Goal: Communication & Community: Ask a question

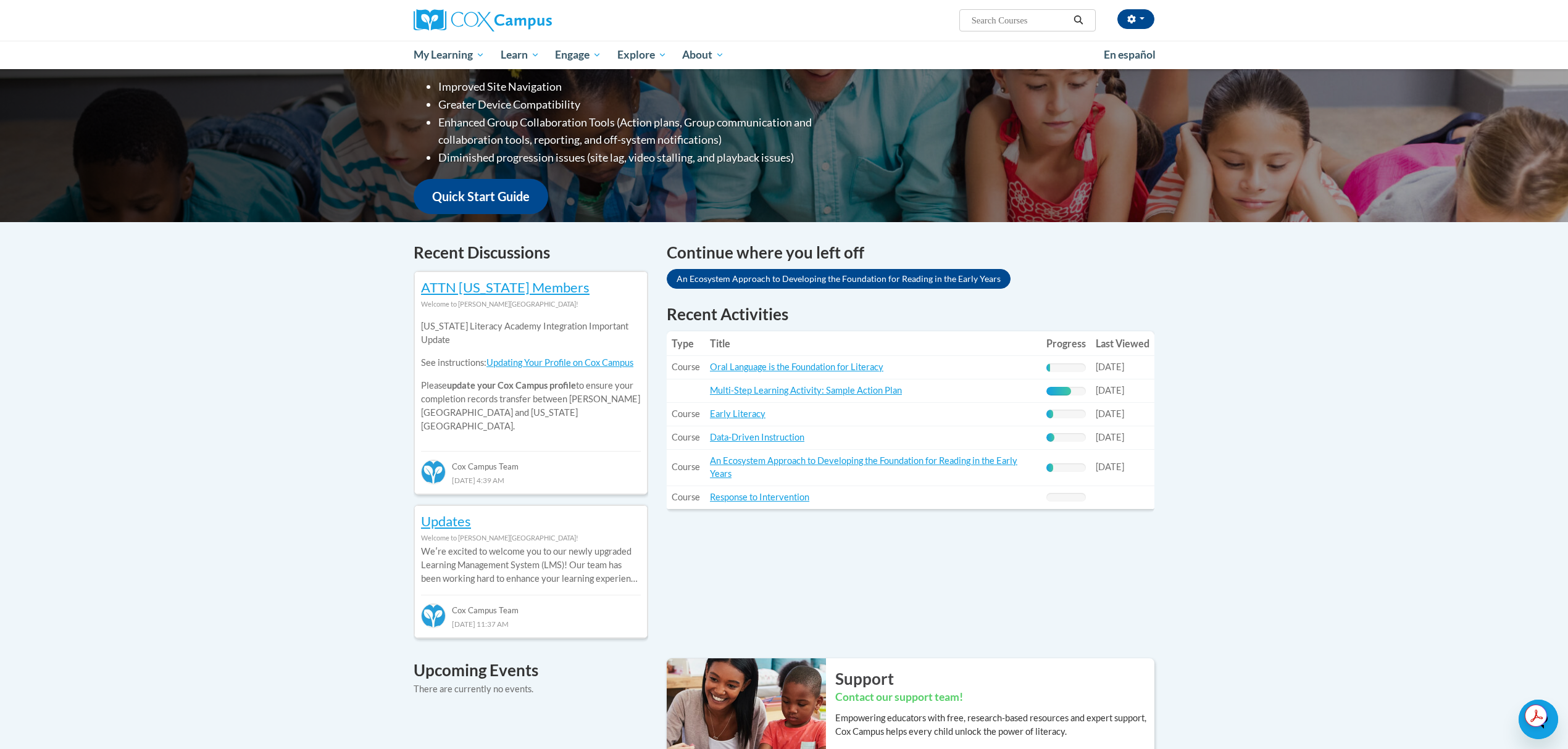
scroll to position [129, 0]
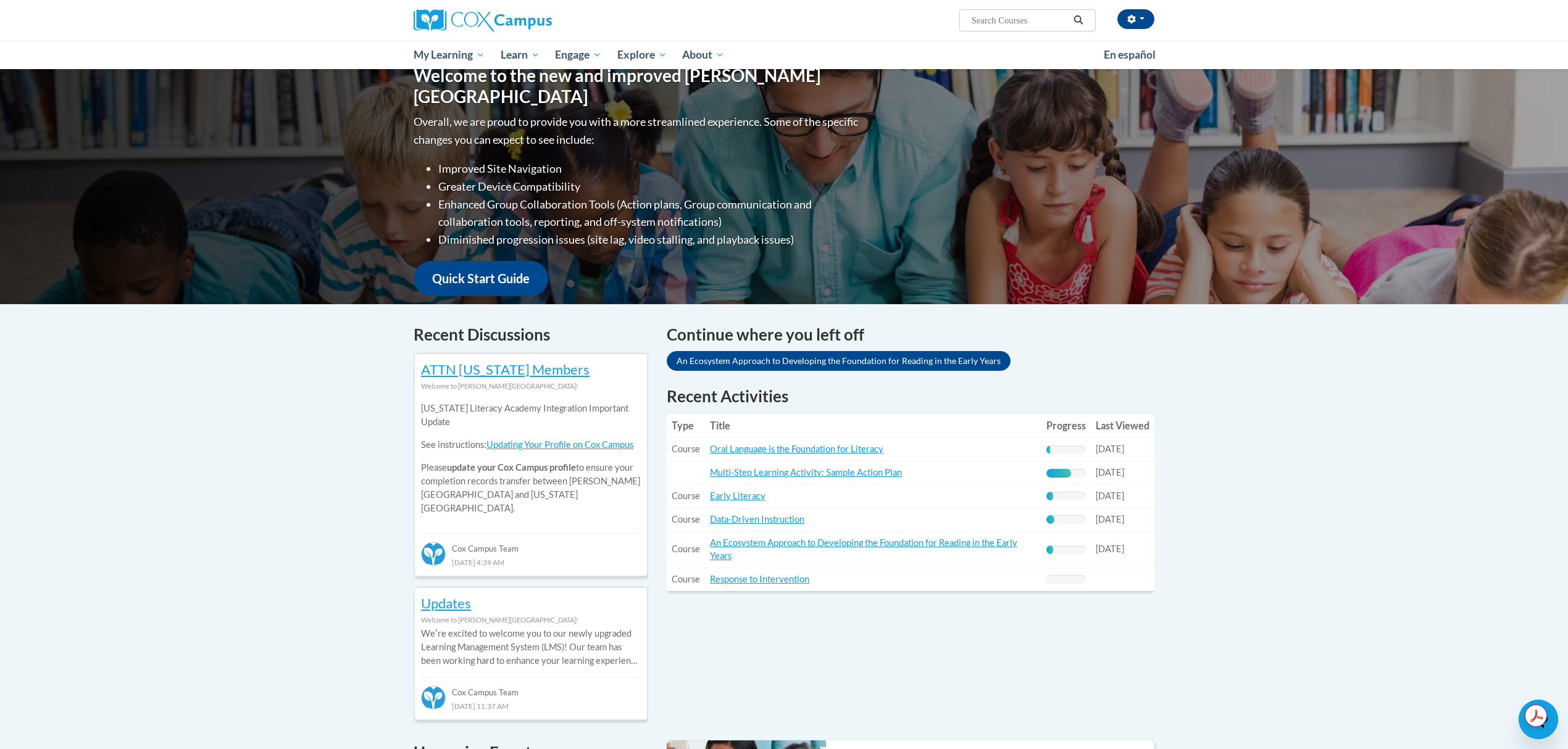
click at [1546, 728] on icon "Open messaging window" at bounding box center [1538, 720] width 22 height 22
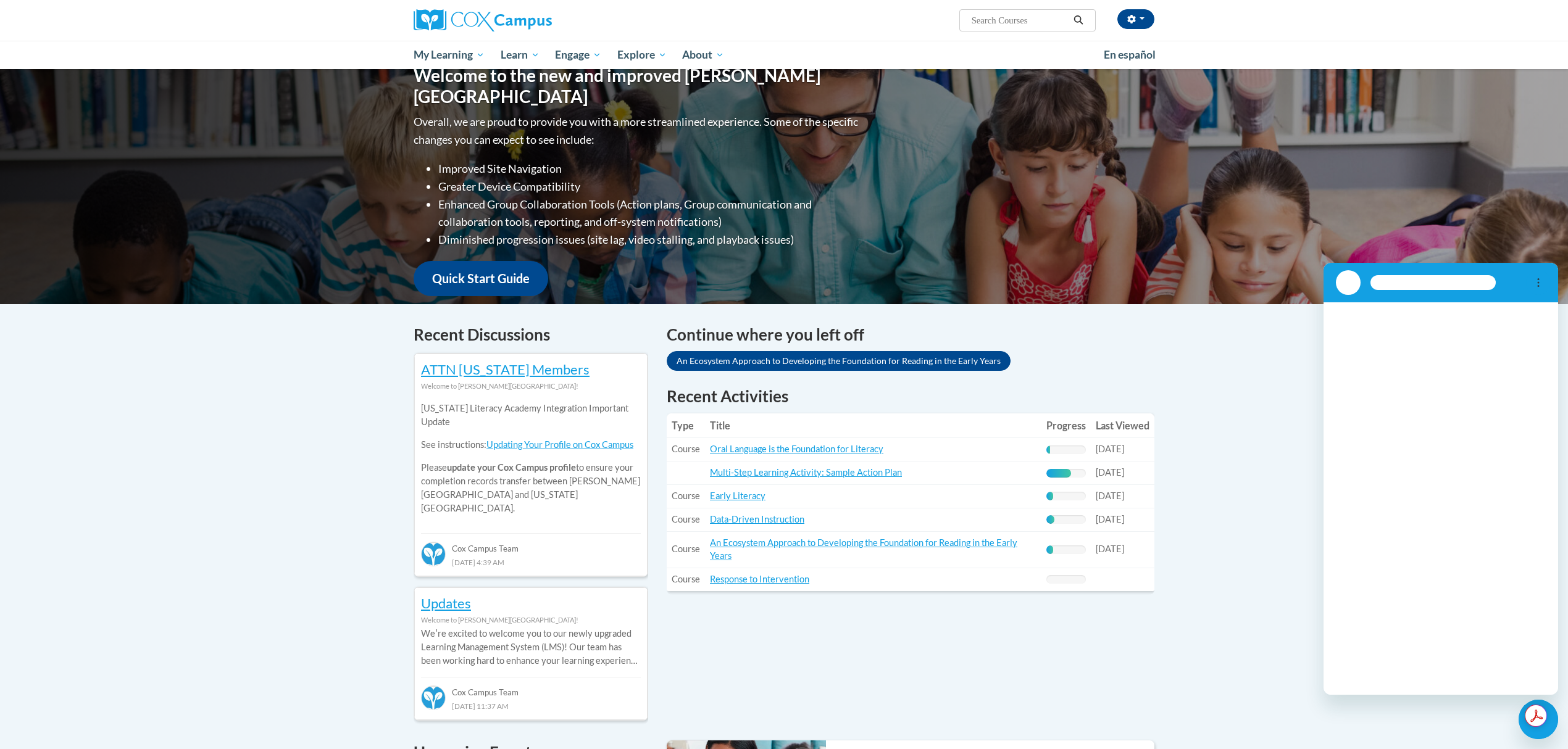
scroll to position [0, 0]
type textarea "x"
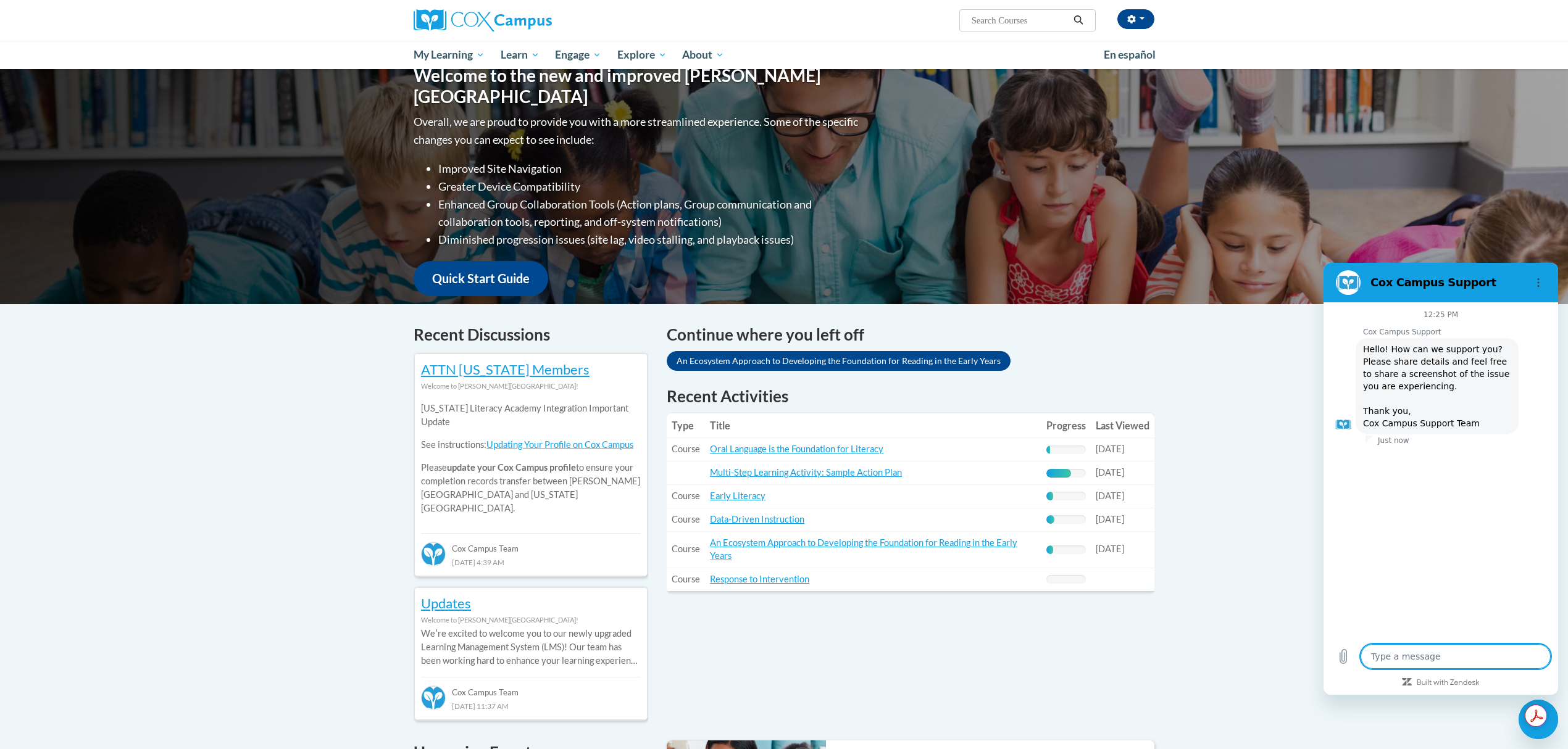
type textarea "I"
type textarea "x"
type textarea "I"
type textarea "x"
type textarea "I n"
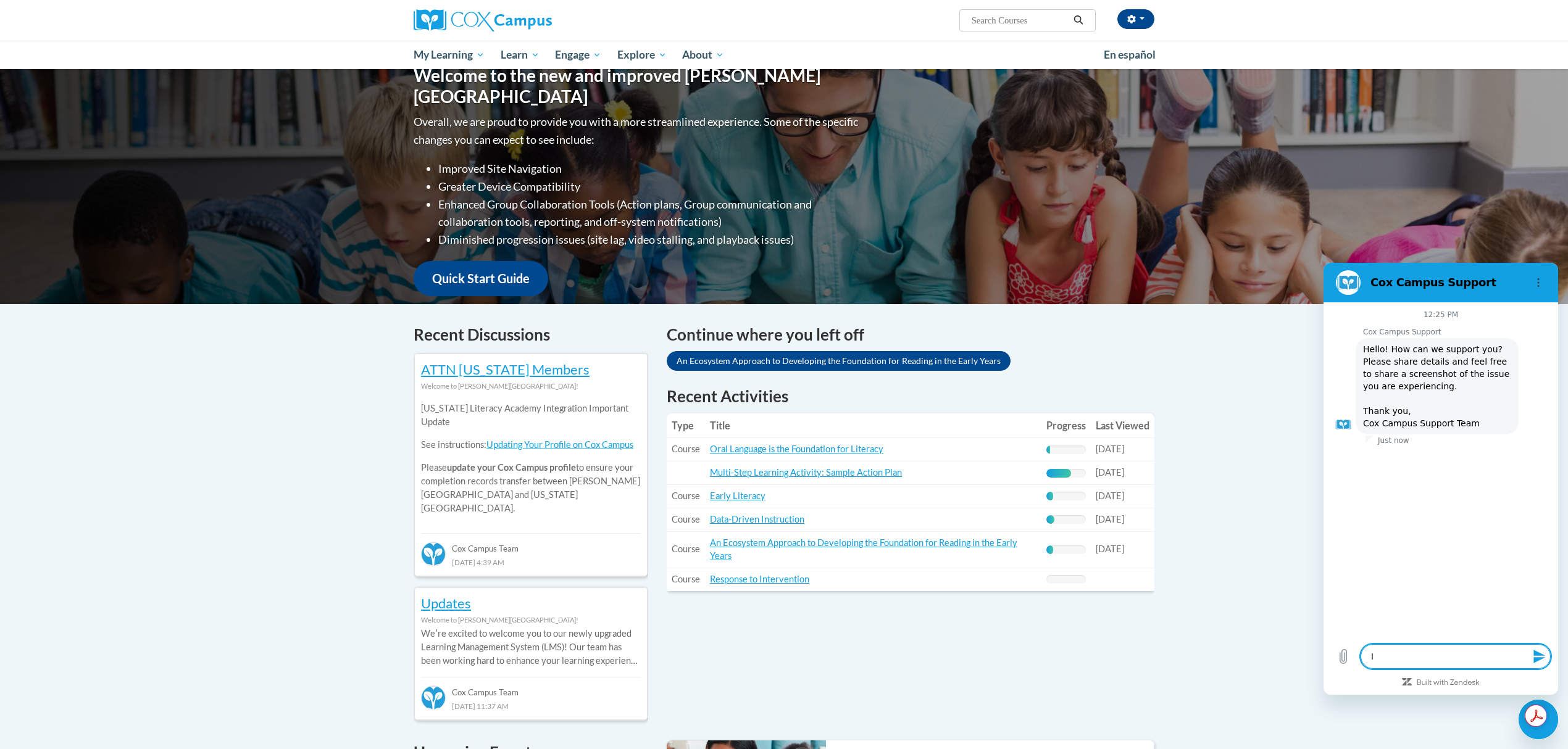
type textarea "x"
type textarea "I ne"
type textarea "x"
type textarea "I nee"
type textarea "x"
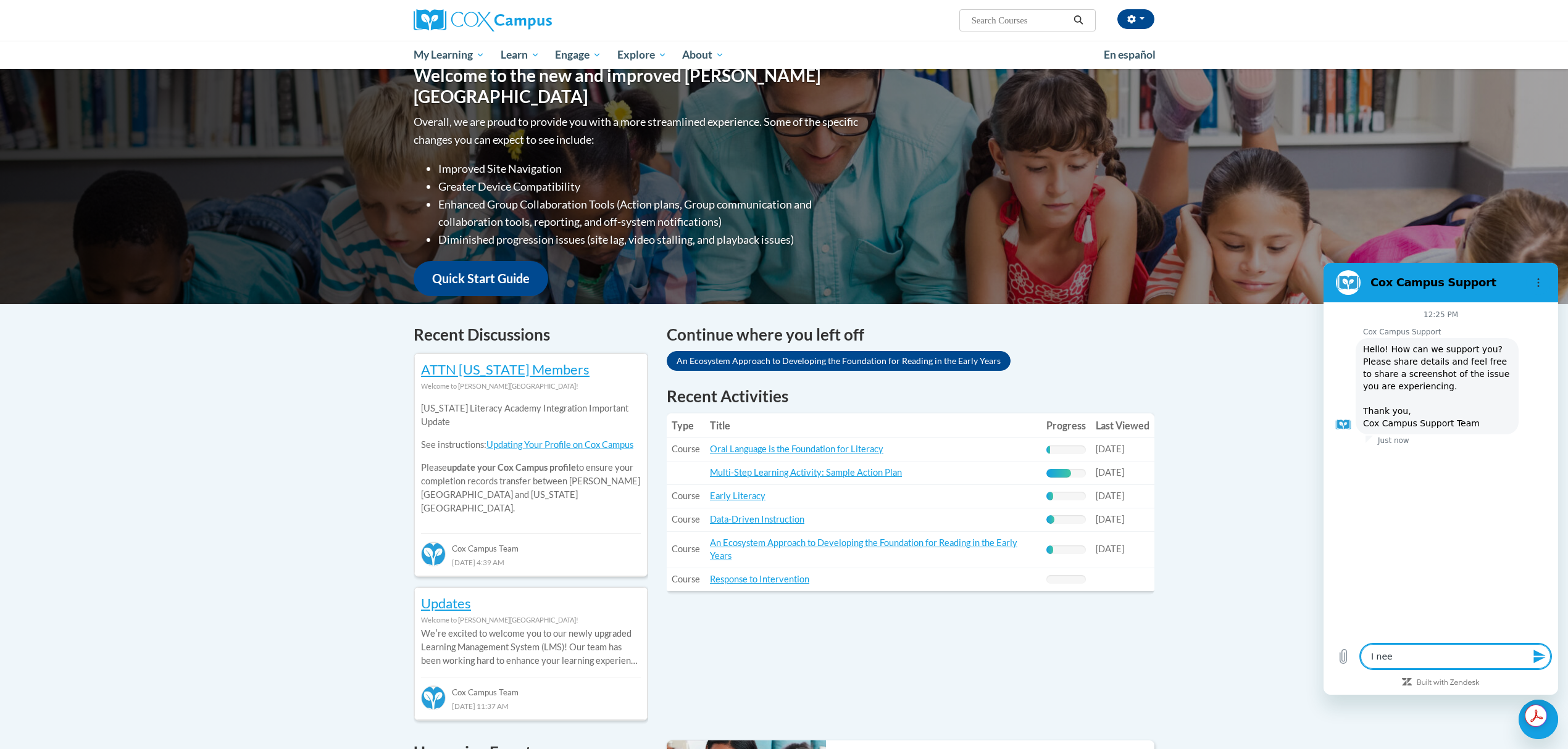
type textarea "I need"
type textarea "x"
type textarea "I need"
type textarea "x"
type textarea "I need h"
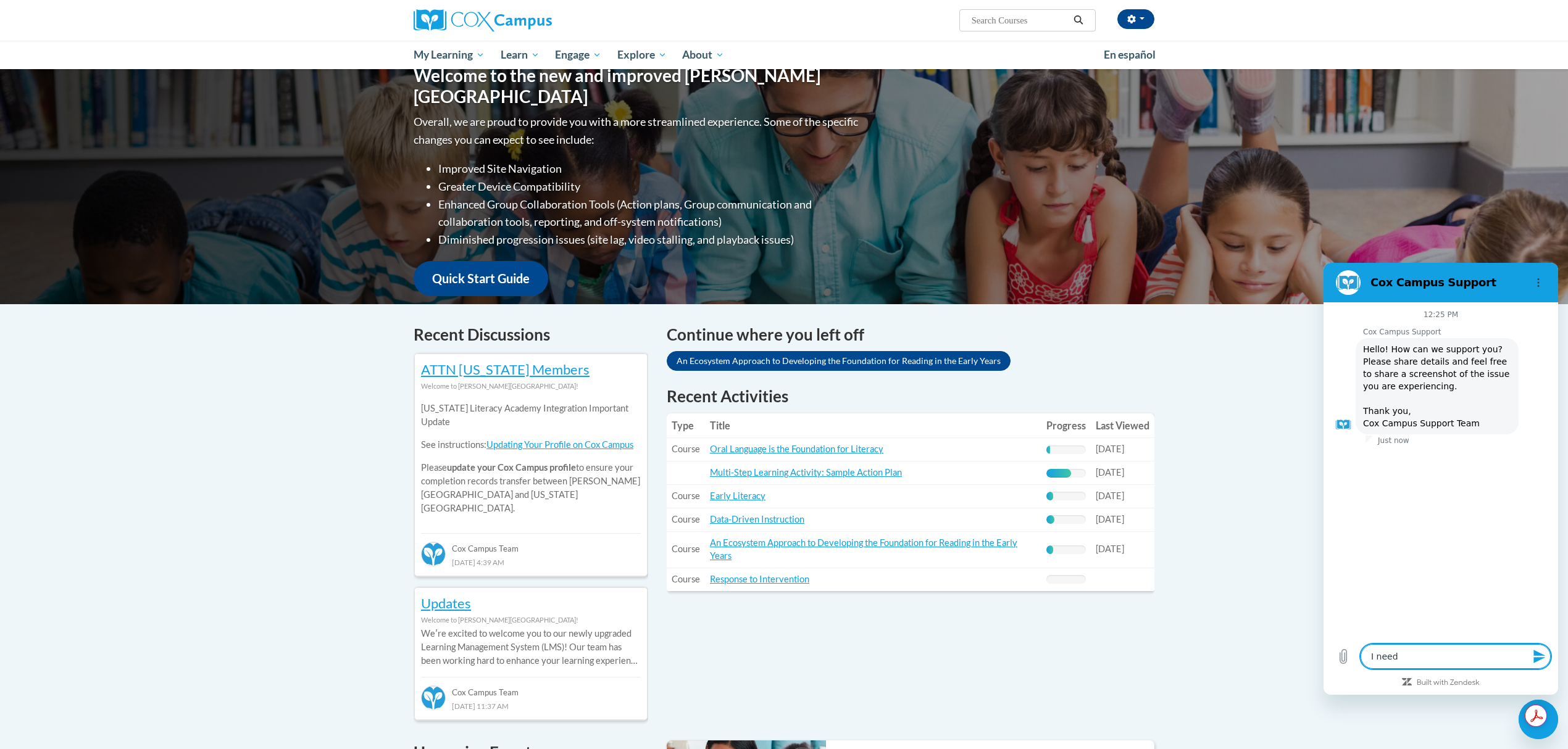
type textarea "x"
type textarea "I need he"
type textarea "x"
type textarea "I need hel"
type textarea "x"
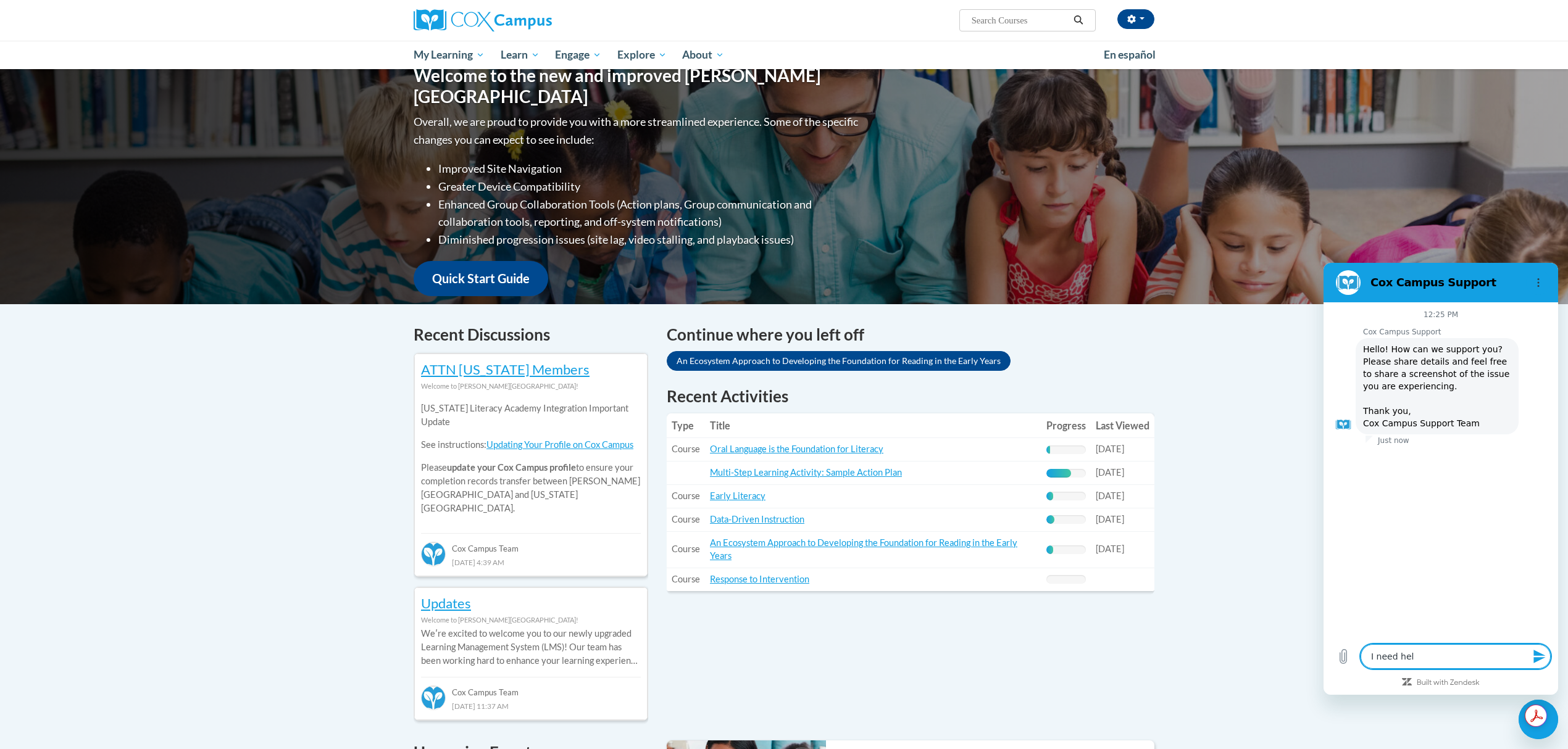
type textarea "I need help"
type textarea "x"
type textarea "I need help"
type textarea "x"
type textarea "I need help w"
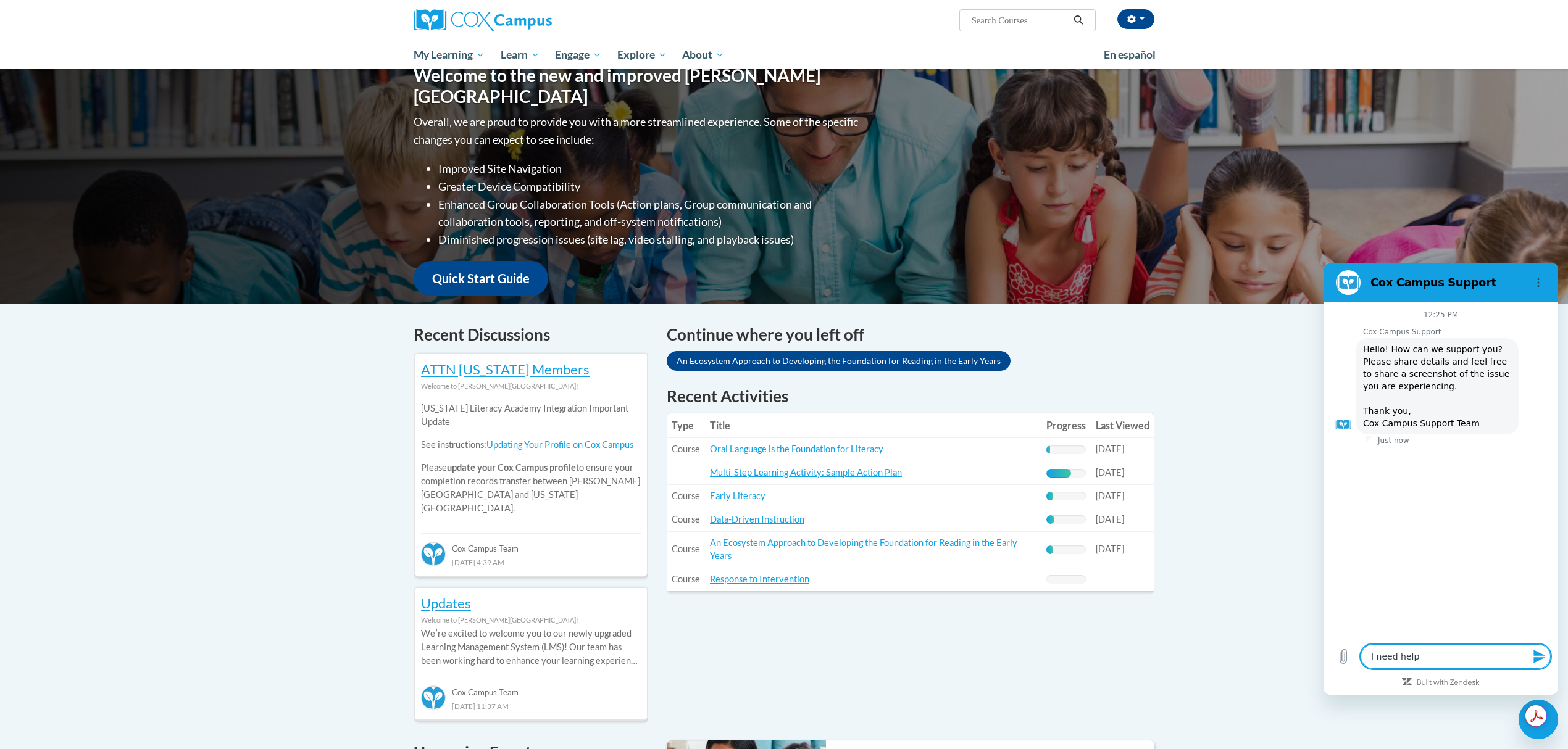
type textarea "x"
type textarea "I need help wi"
type textarea "x"
type textarea "I need help wit"
type textarea "x"
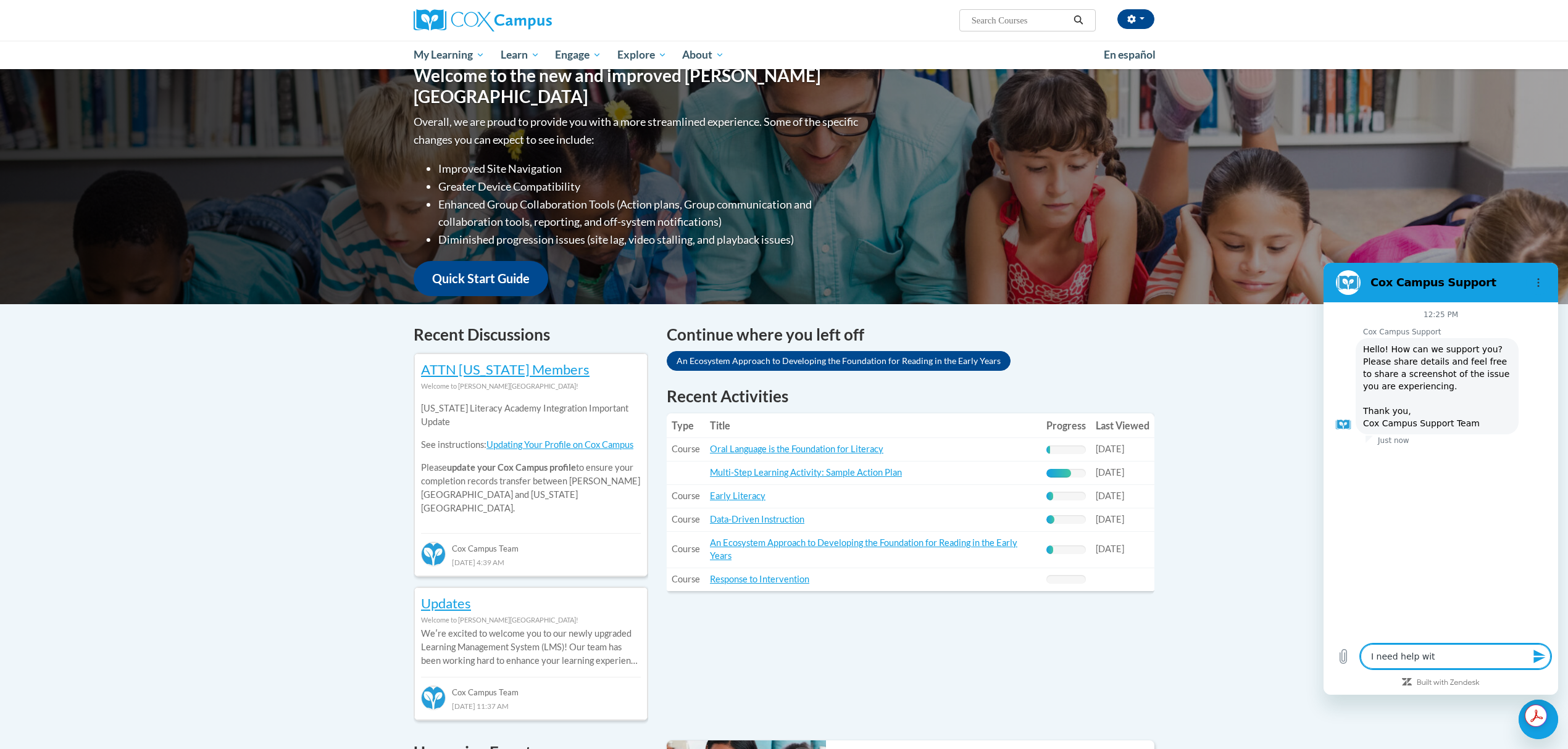
type textarea "I need help with"
type textarea "x"
type textarea "I need help with"
type textarea "x"
type textarea "I need help with m"
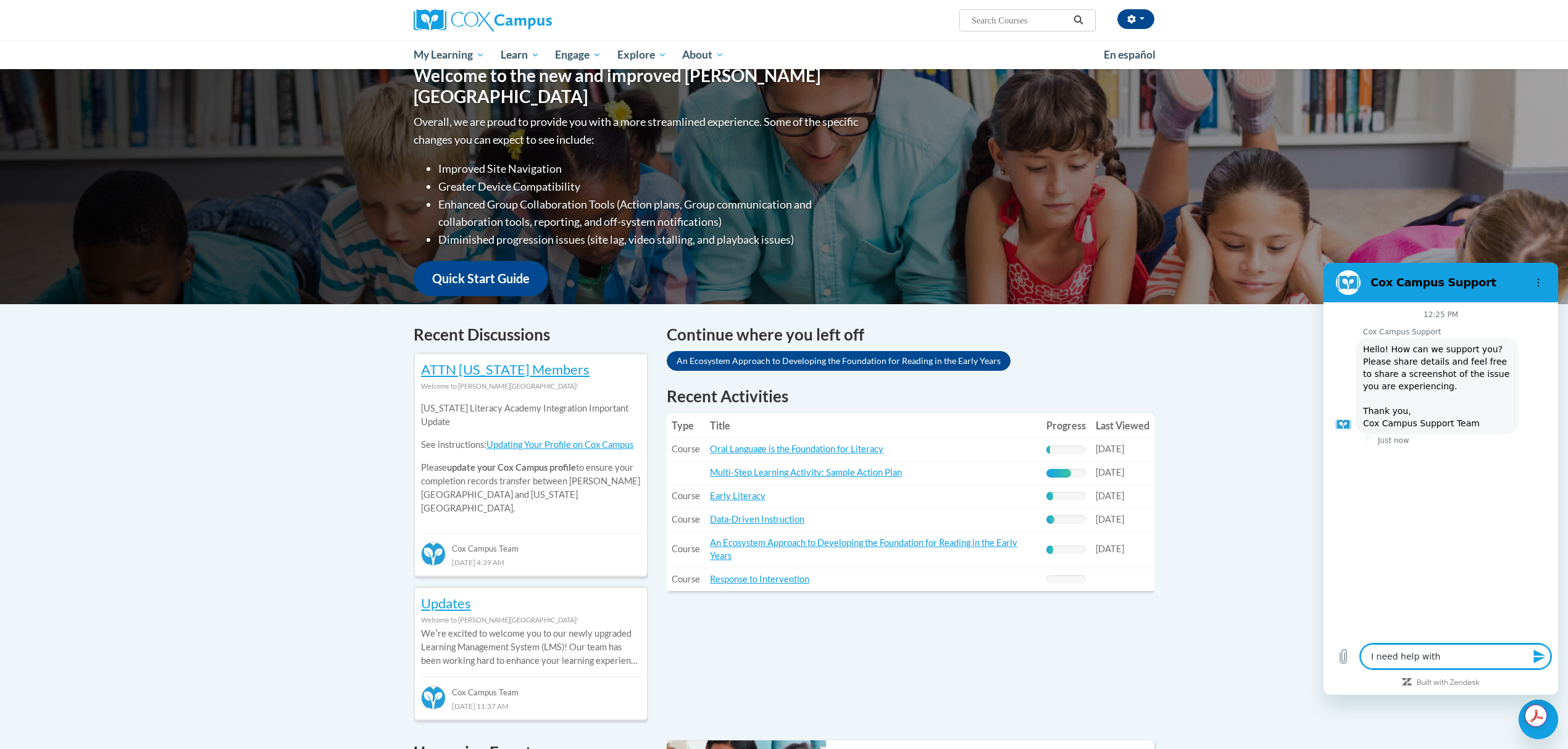
type textarea "x"
type textarea "I need help with my"
type textarea "x"
type textarea "I need help with my"
type textarea "x"
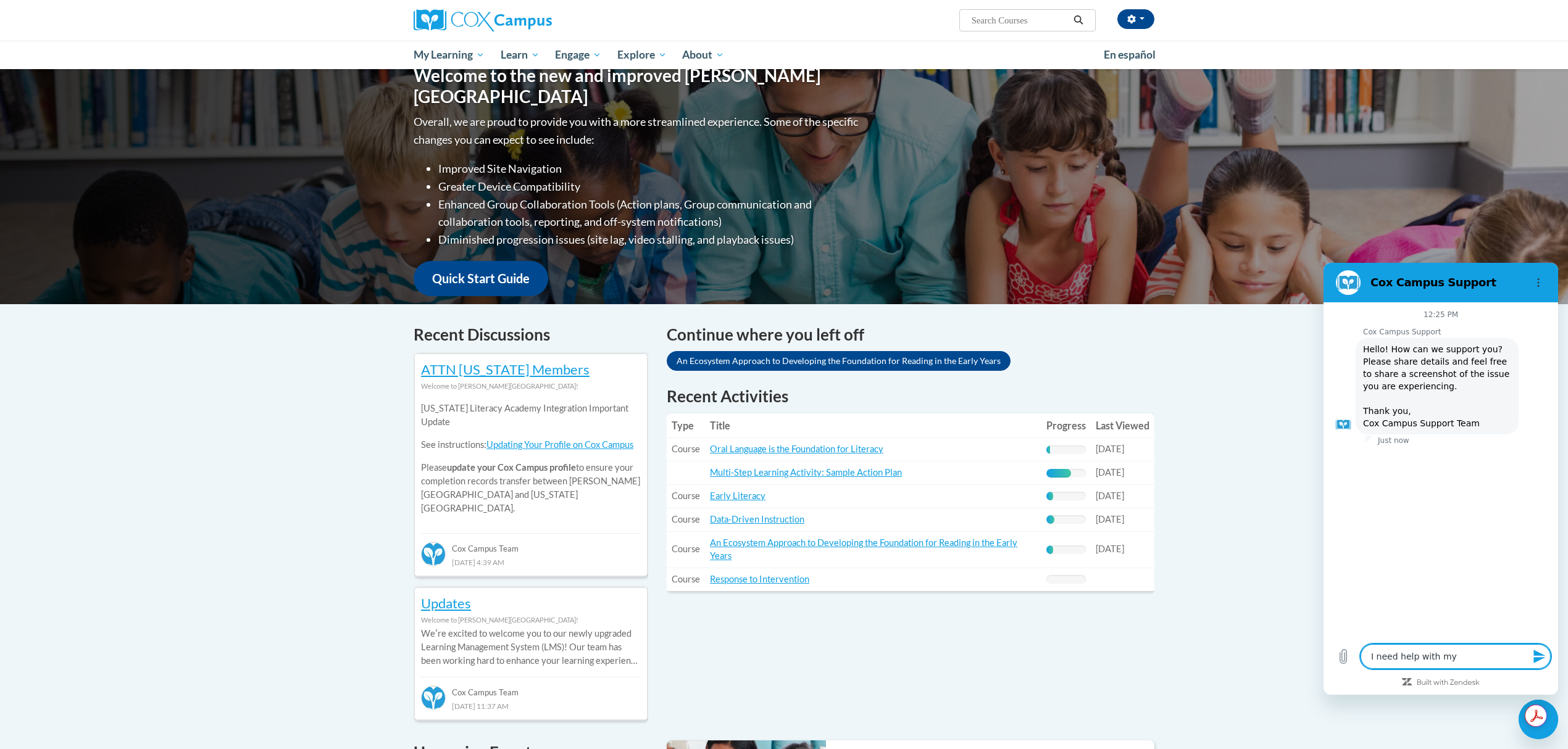
type textarea "I need help with my g"
type textarea "x"
type textarea "I need help with my gr"
type textarea "x"
type textarea "I need help with my gro"
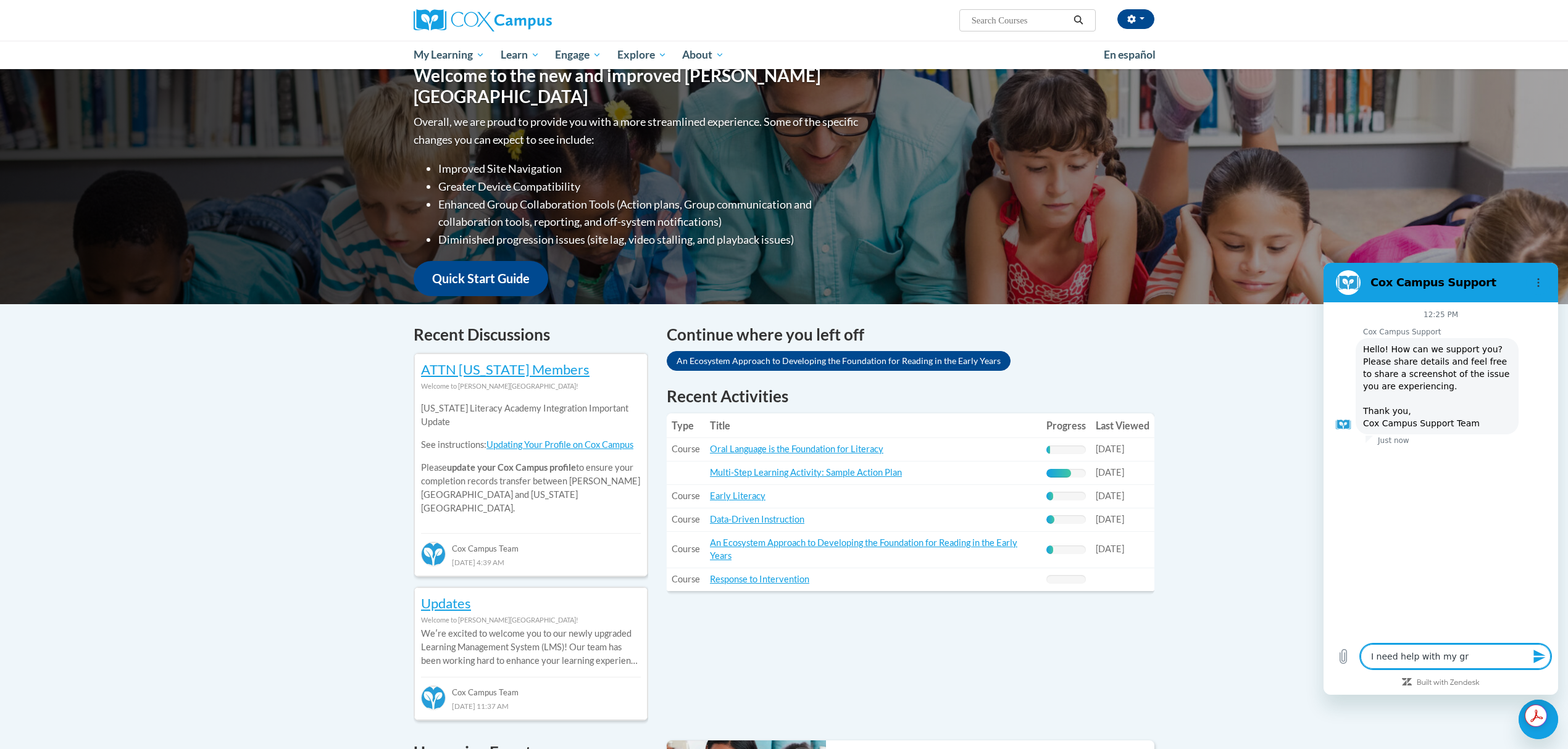
type textarea "x"
type textarea "I need help with my grou"
type textarea "x"
type textarea "I need help with my group"
type textarea "x"
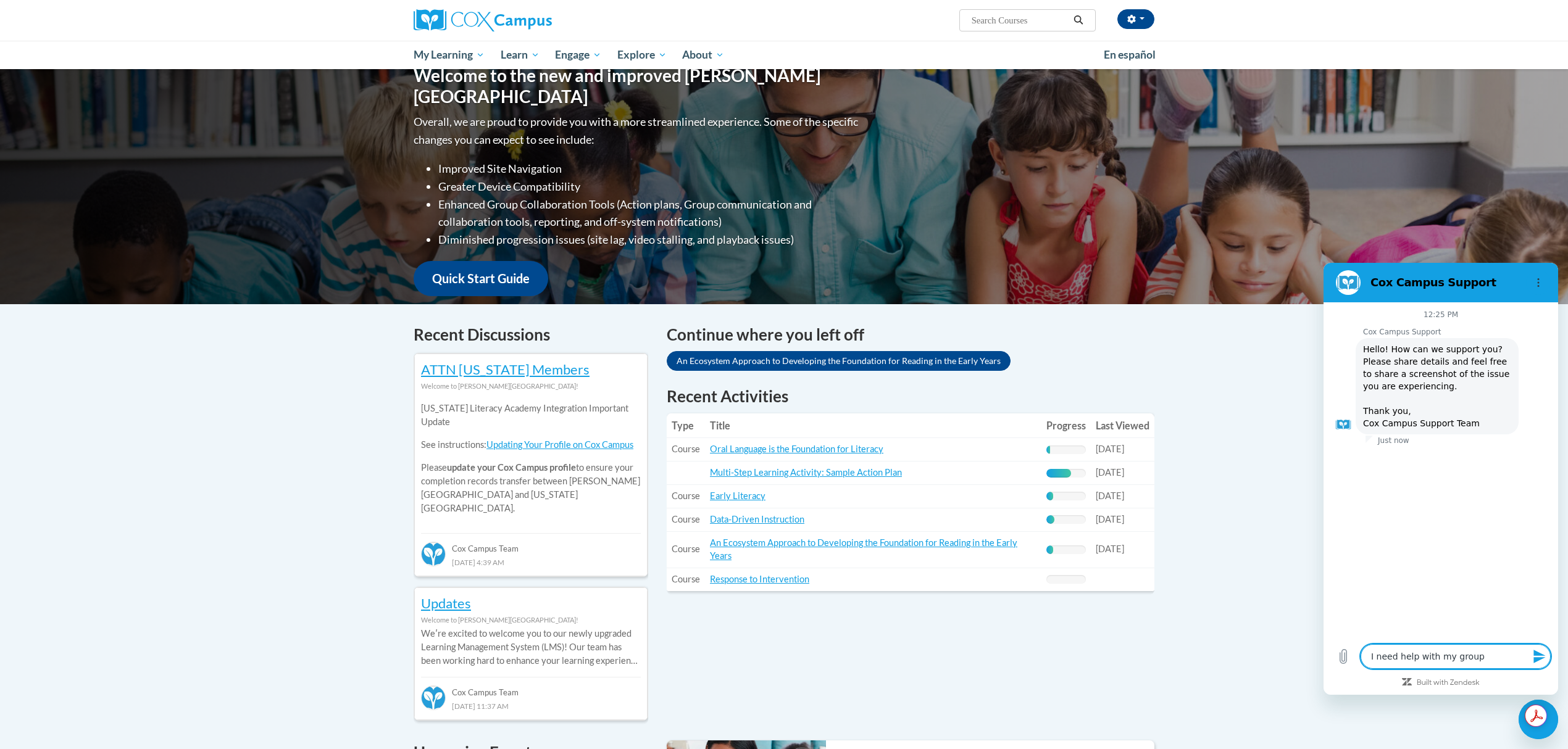
type textarea "I need help with my group"
type textarea "x"
type textarea "I need help with my group m"
type textarea "x"
type textarea "I need help with my group me"
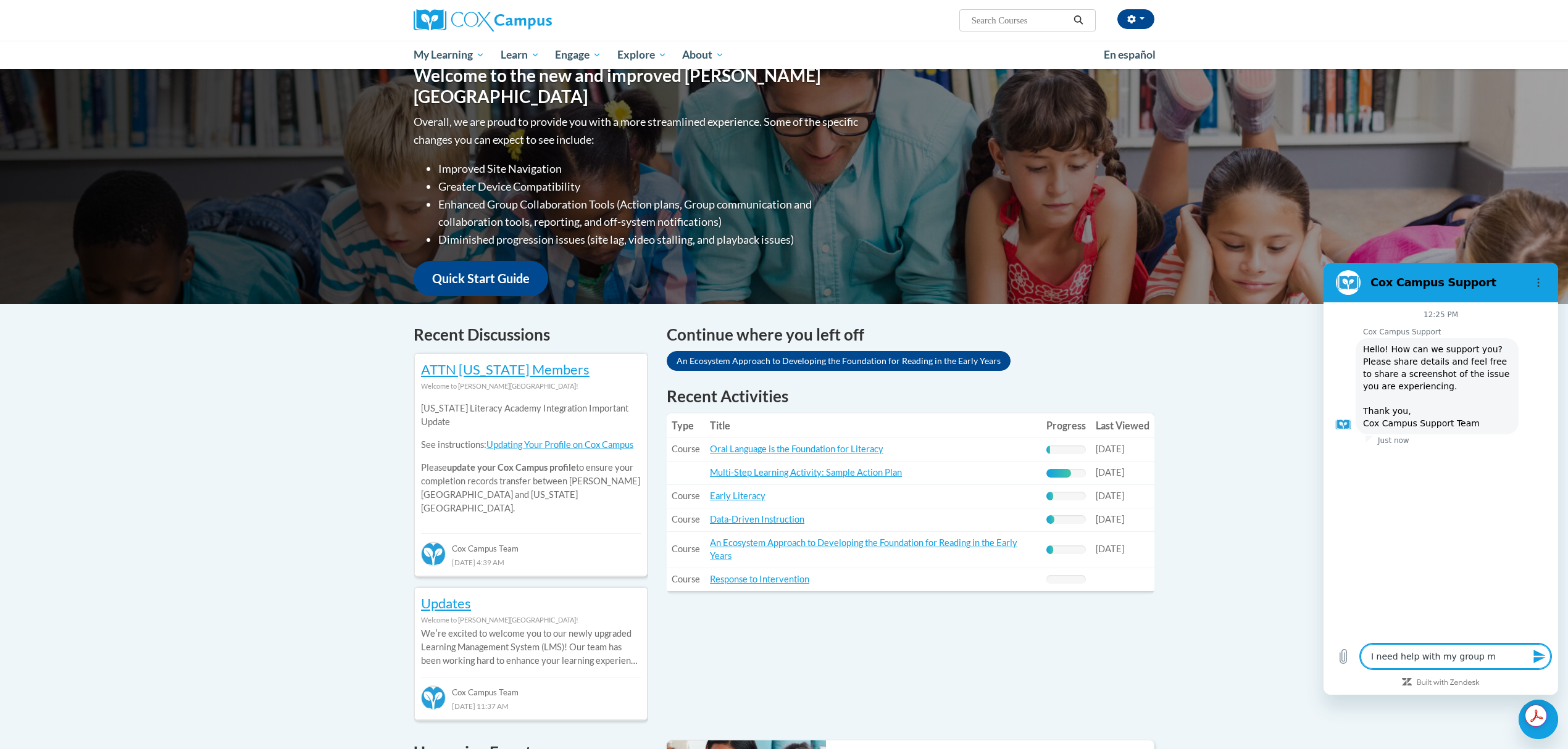
type textarea "x"
type textarea "I need help with my group mem"
type textarea "x"
type textarea "I need help with my group meme"
type textarea "x"
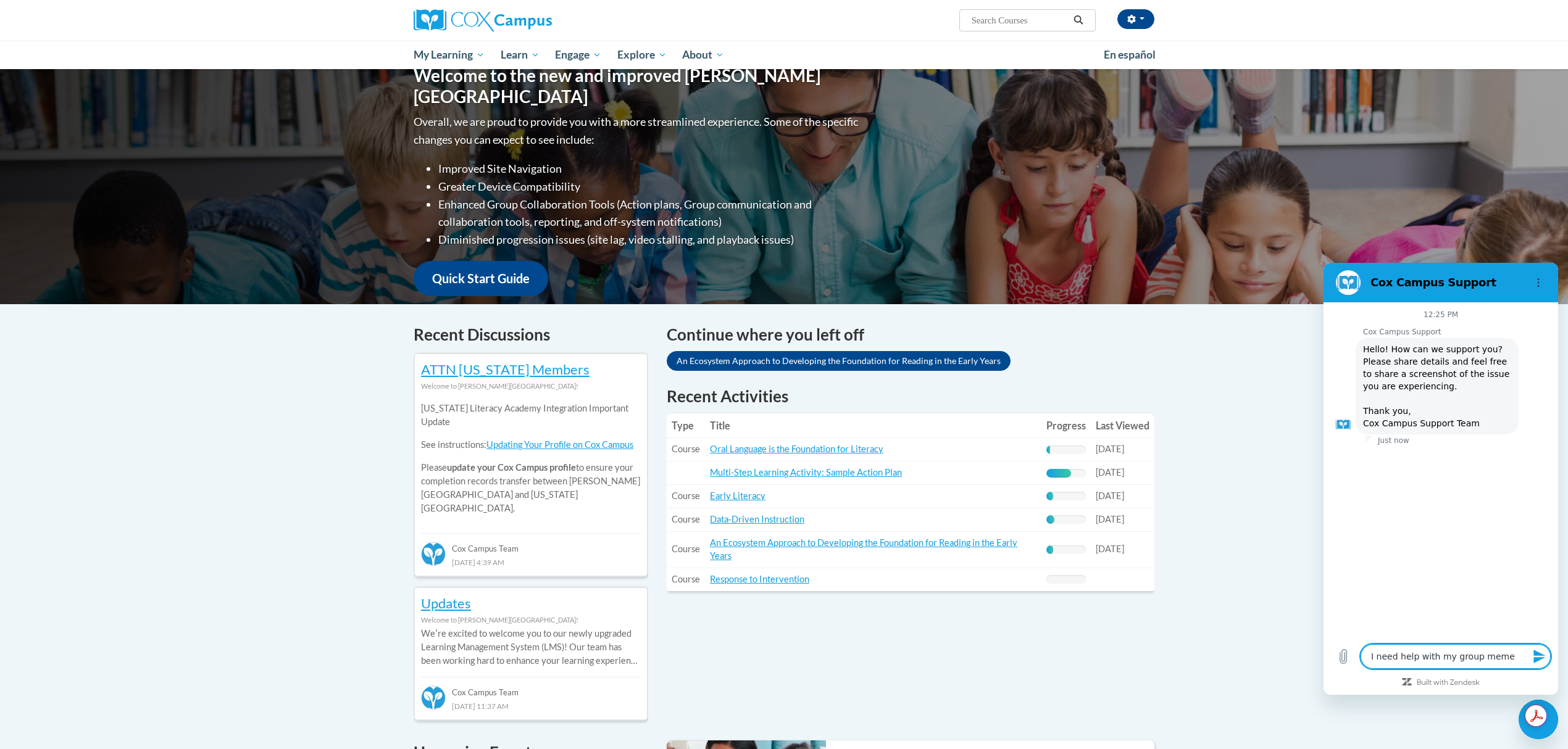
type textarea "I need help with my group memeb"
type textarea "x"
type textarea "I need help with my group memebe"
type textarea "x"
type textarea "I need help with my group memeber"
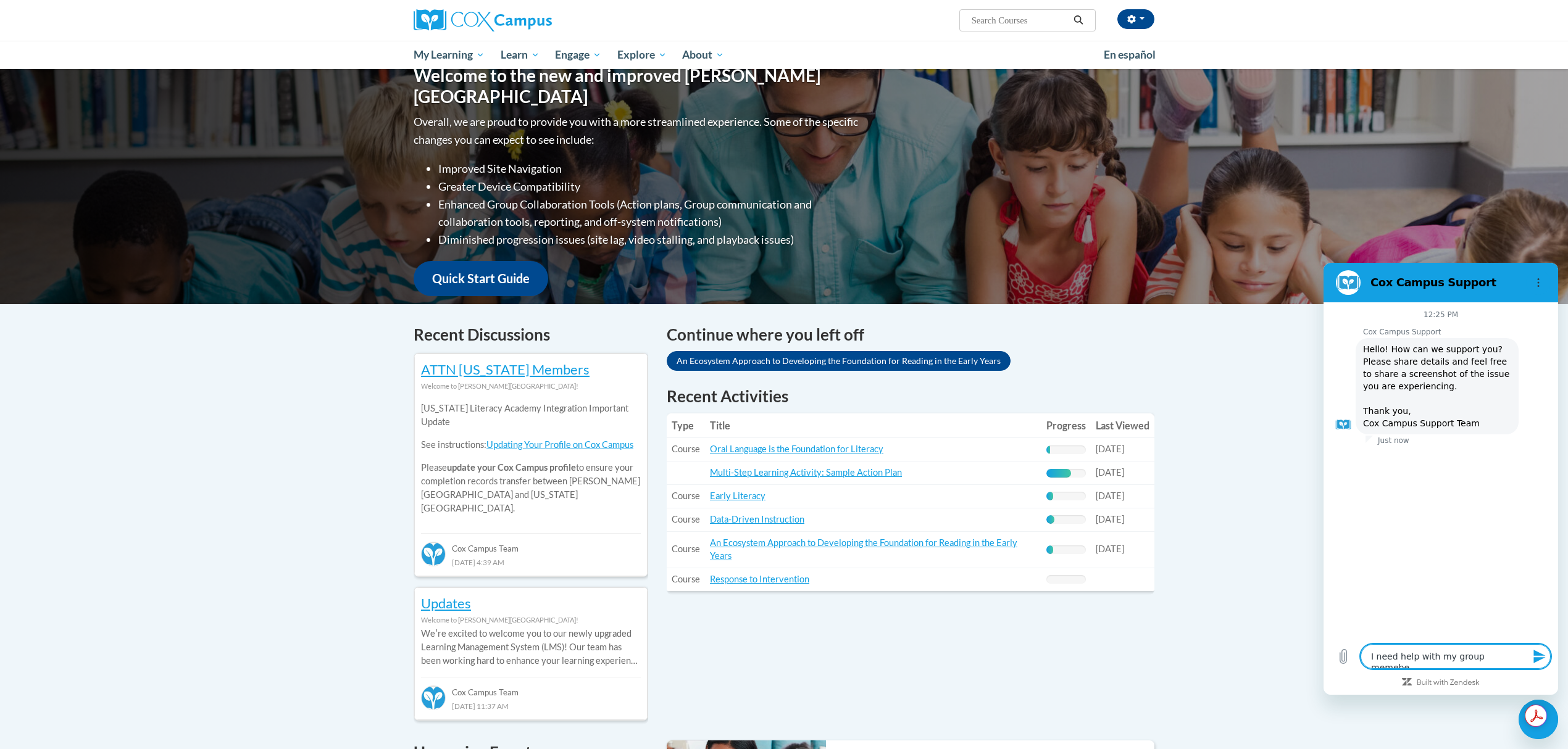
type textarea "x"
type textarea "I need help with my group memebers"
type textarea "x"
type textarea "I need help with my group memebers"
type textarea "x"
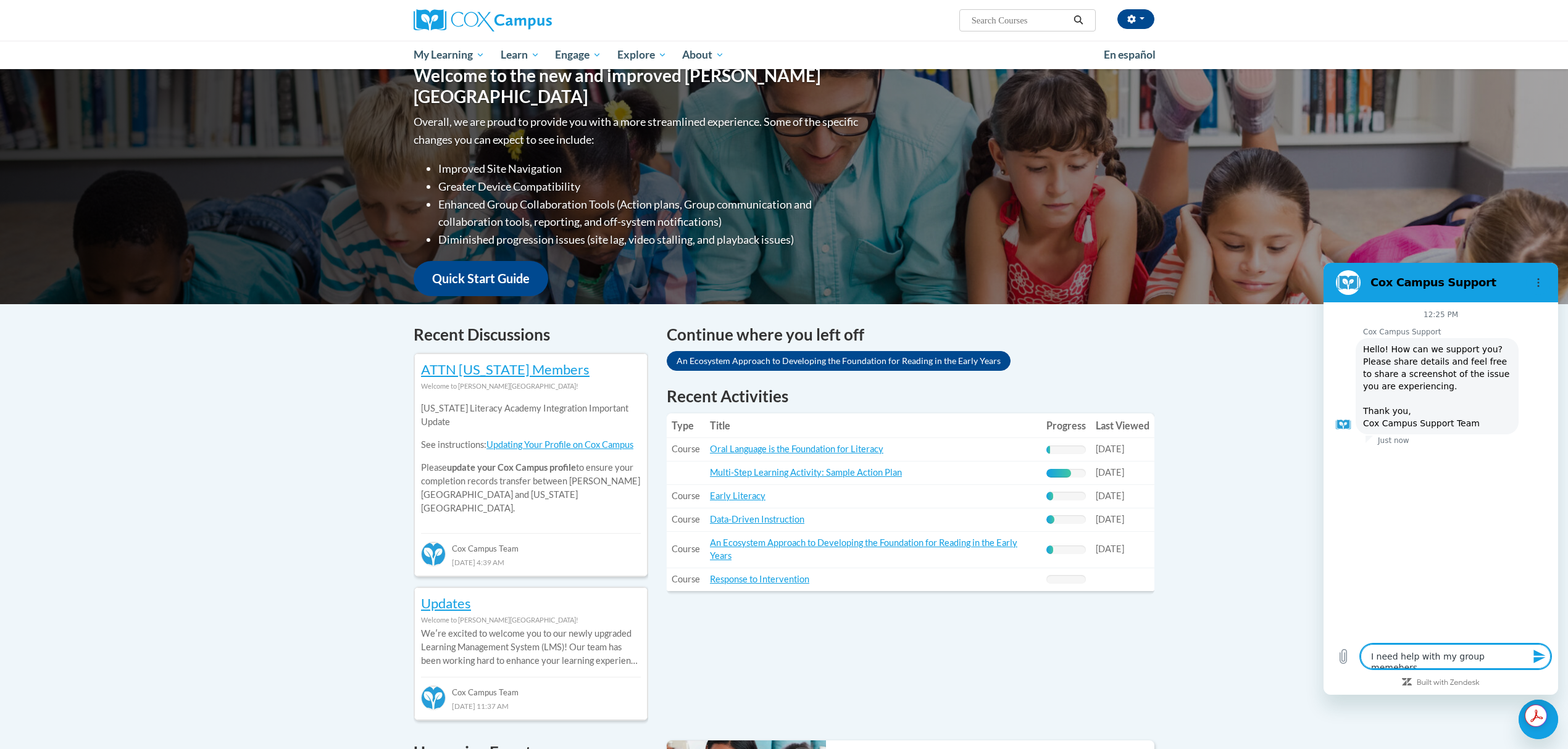
type textarea "I need help with my group memebers"
type textarea "x"
type textarea "I need help with my group memeber"
type textarea "x"
type textarea "I need help with my group memebe"
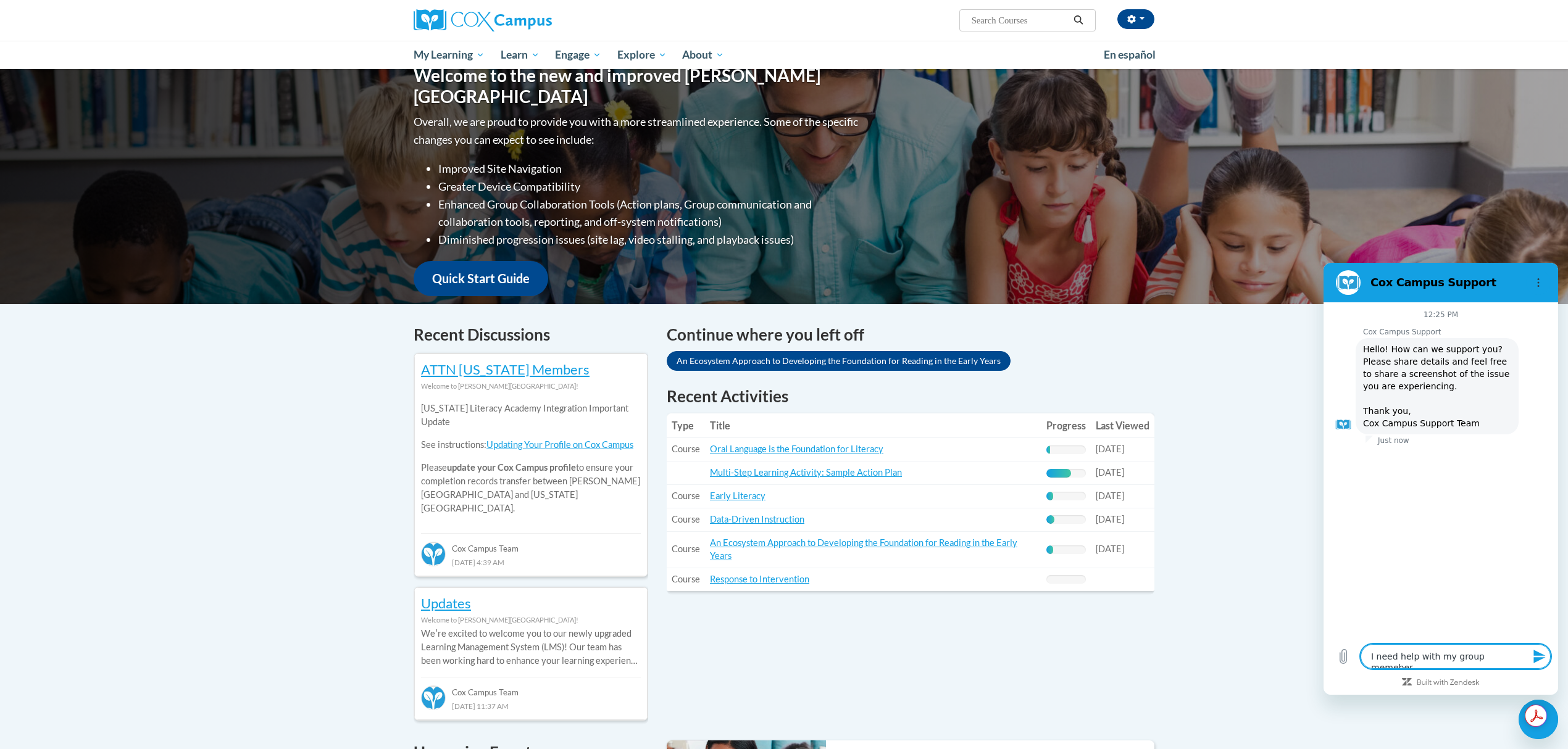
type textarea "x"
type textarea "I need help with my group memeb"
type textarea "x"
type textarea "I need help with my group meme"
type textarea "x"
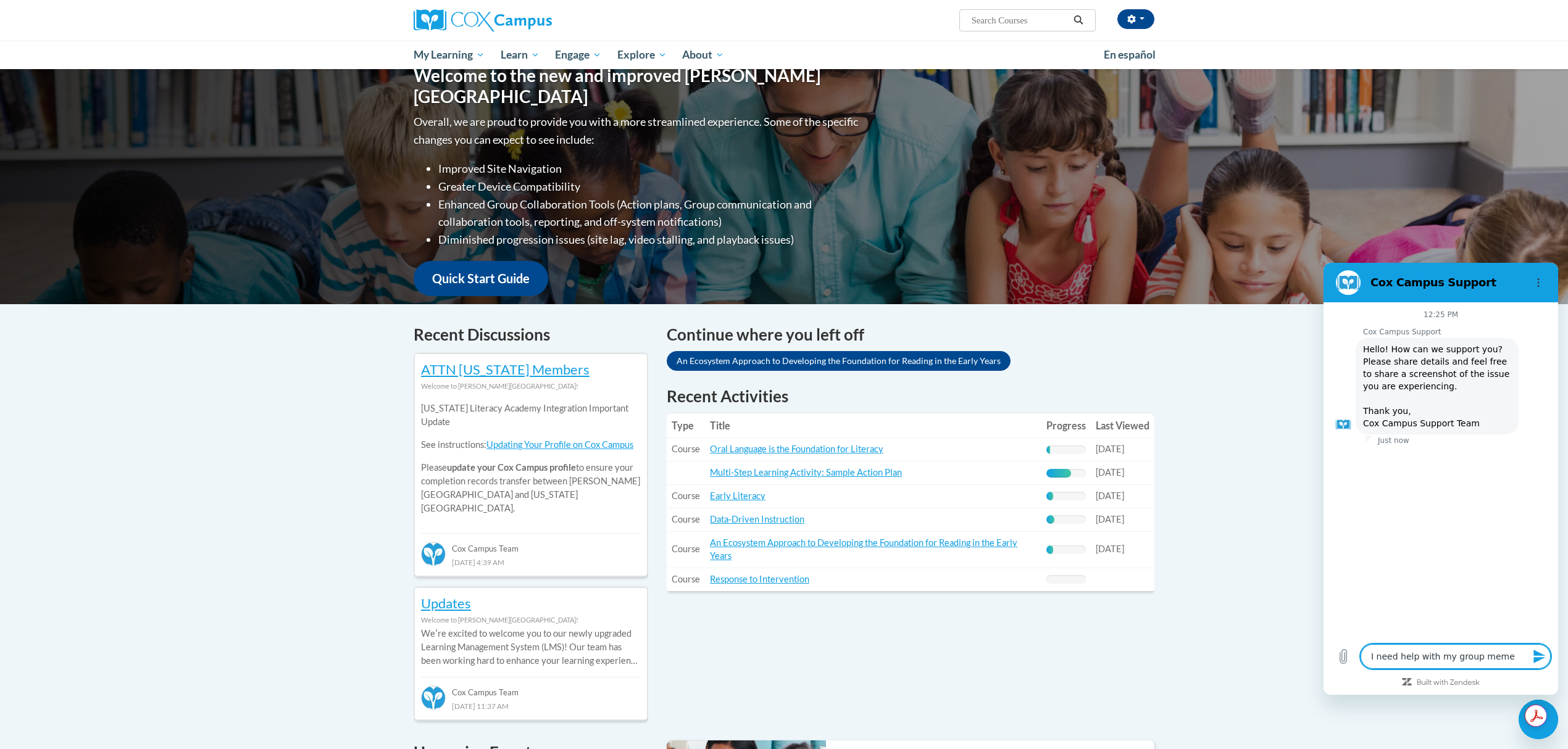
type textarea "I need help with my group mem"
type textarea "x"
type textarea "I need help with my group memb"
type textarea "x"
type textarea "I need help with my group membe"
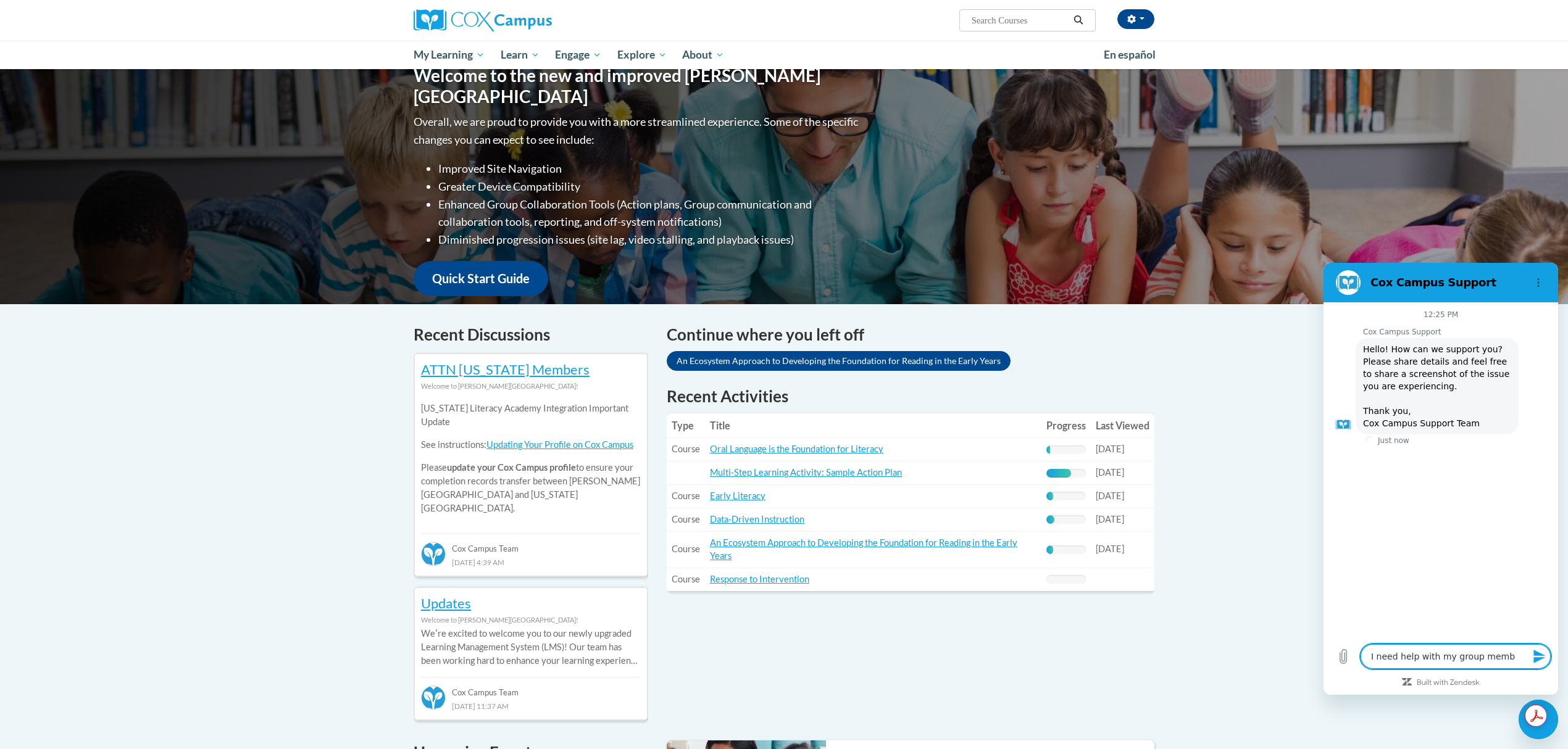
type textarea "x"
type textarea "I need help with my group member"
type textarea "x"
type textarea "I need help with my group members"
type textarea "x"
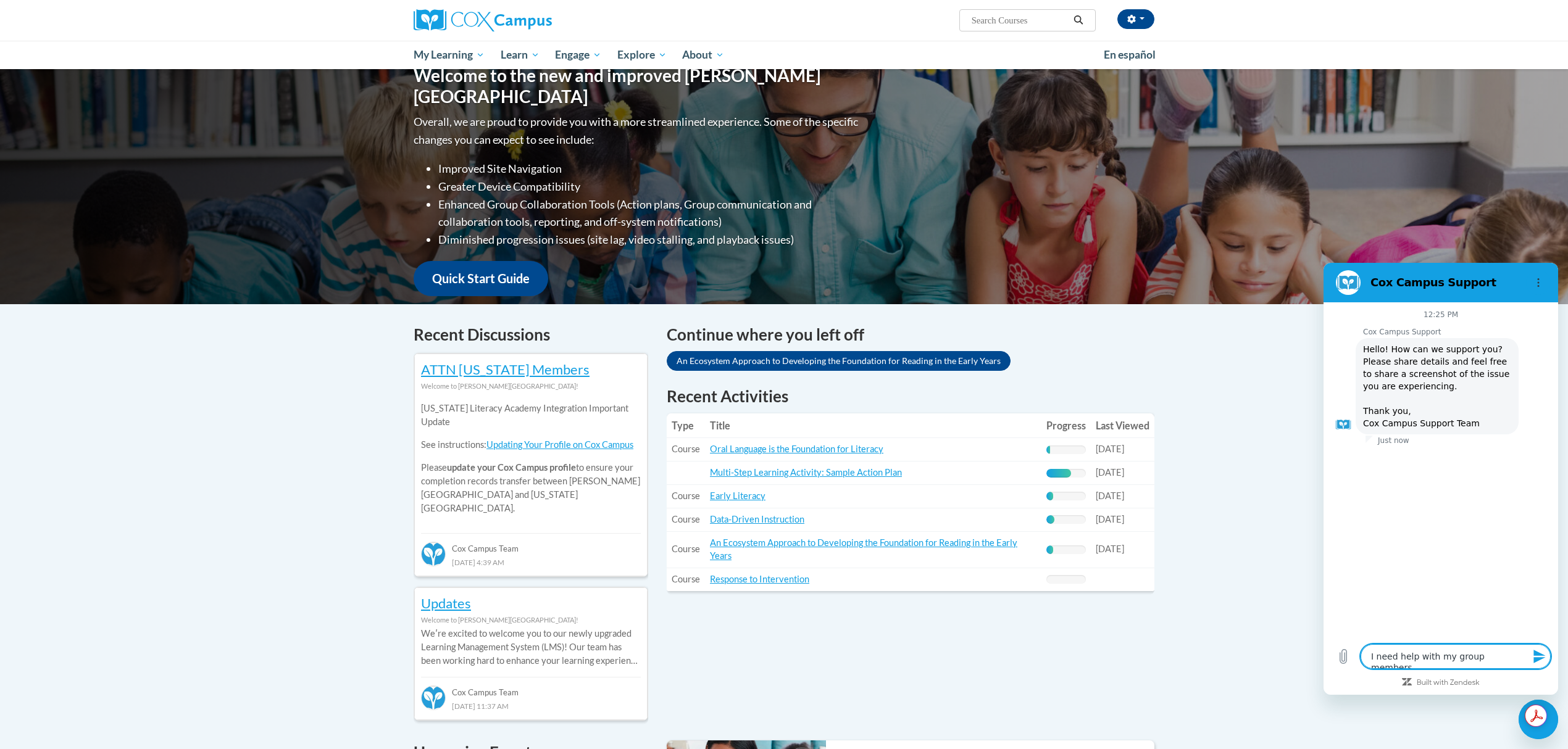
type textarea "I need help with my group members"
click at [1537, 661] on icon "Send message" at bounding box center [1539, 656] width 12 height 14
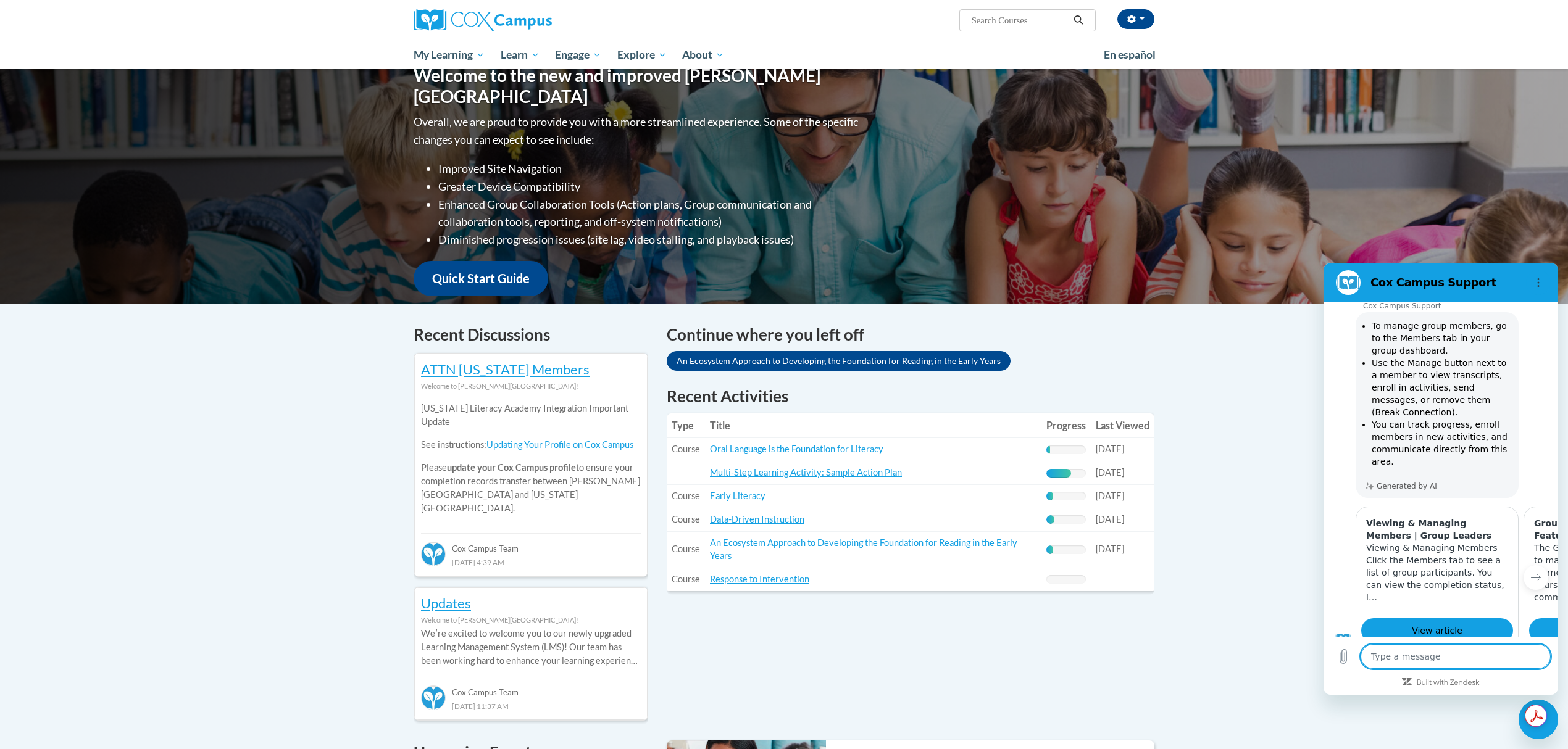
scroll to position [169, 0]
type textarea "x"
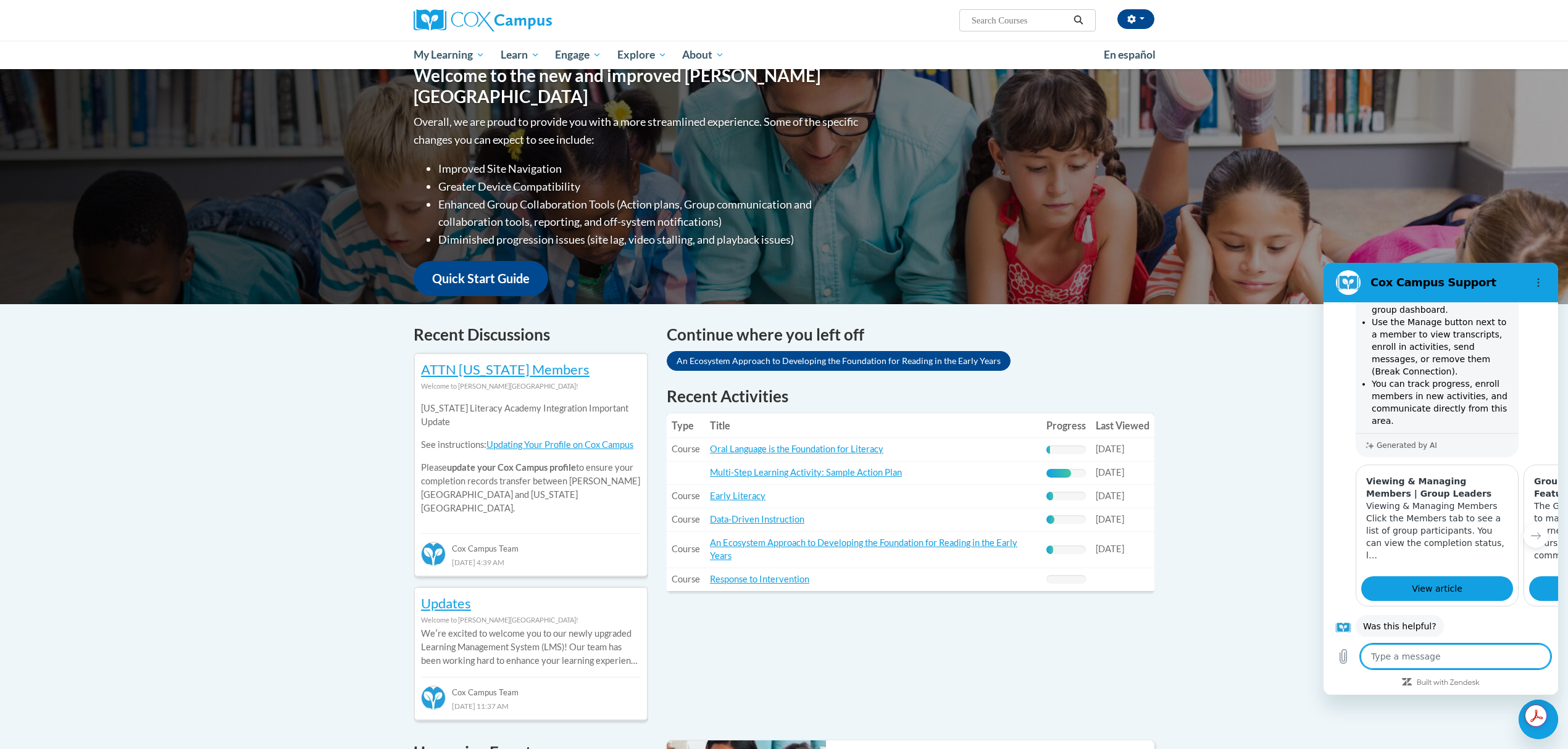
scroll to position [243, 0]
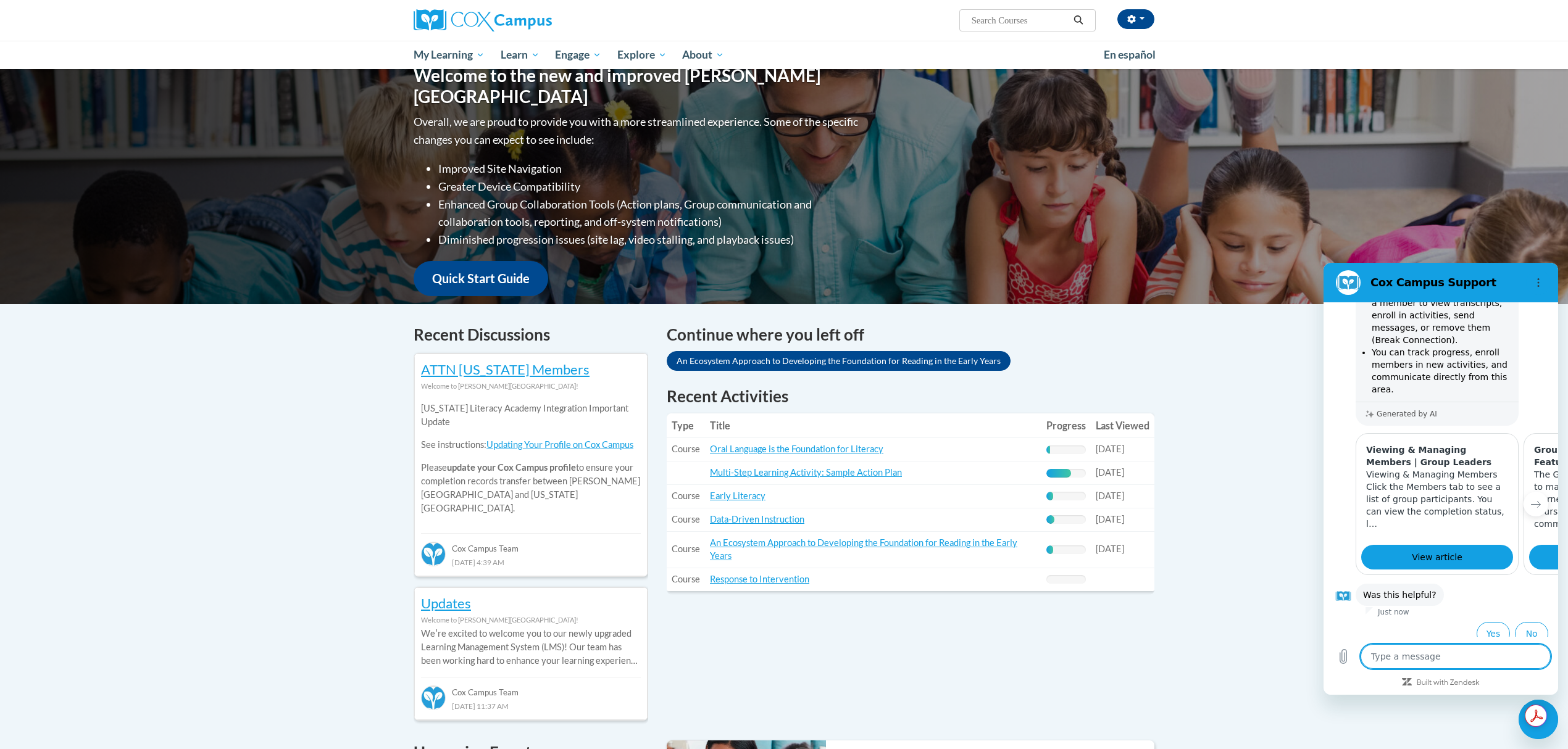
click at [1465, 655] on textarea at bounding box center [1455, 656] width 190 height 25
type textarea "I"
type textarea "x"
type textarea "I"
type textarea "x"
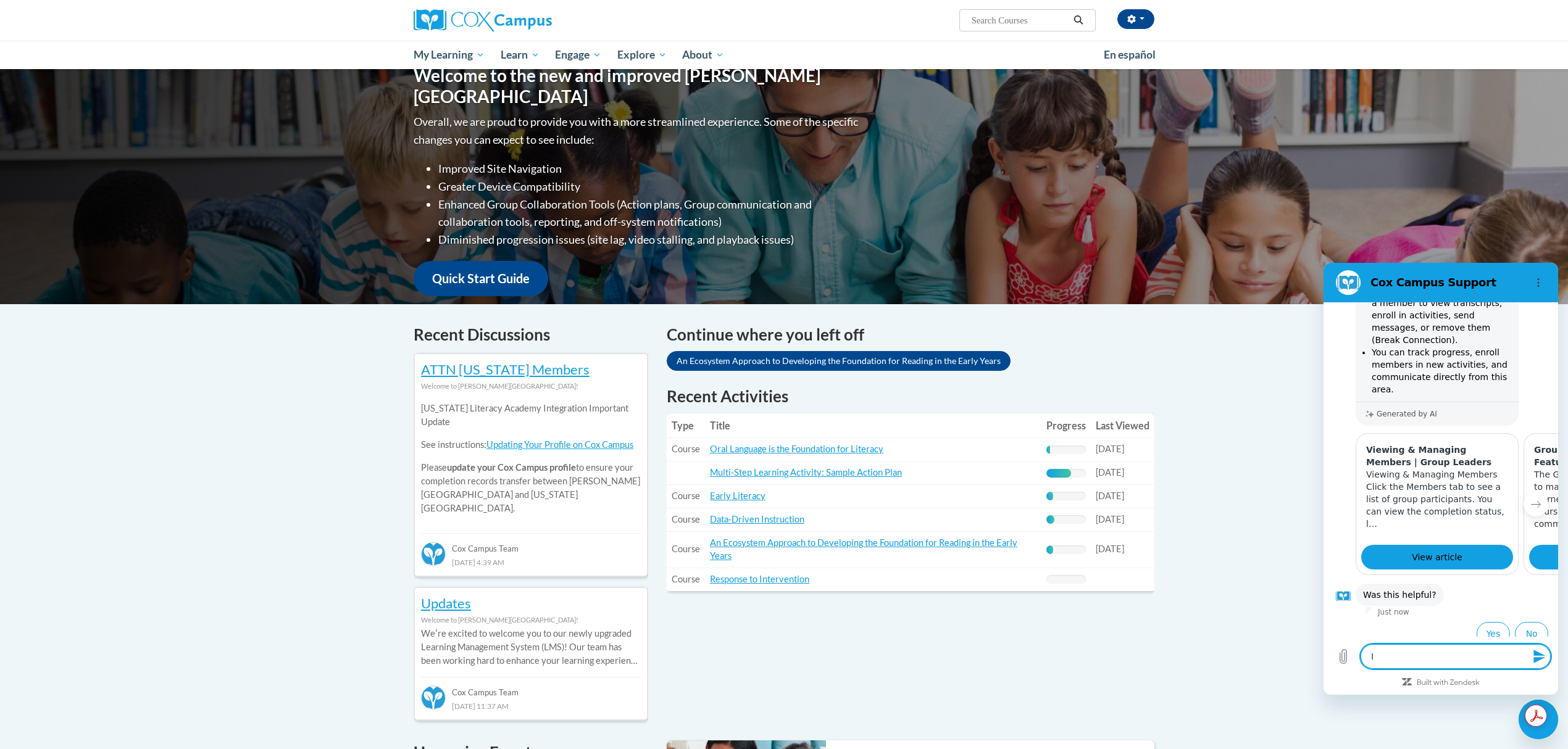
type textarea "I n"
type textarea "x"
type textarea "I ne"
type textarea "x"
type textarea "I nee"
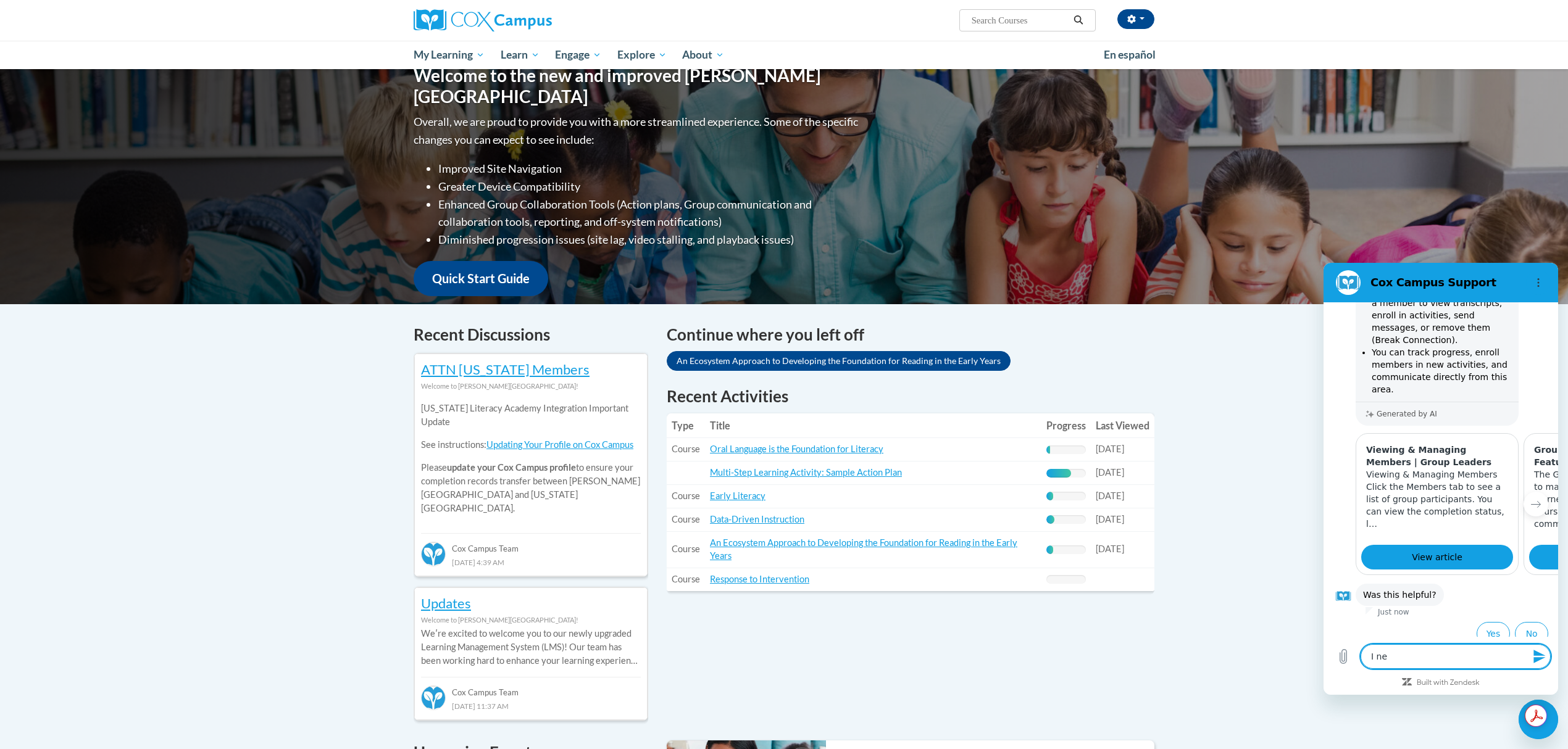
type textarea "x"
type textarea "I need"
type textarea "x"
type textarea "I need"
type textarea "x"
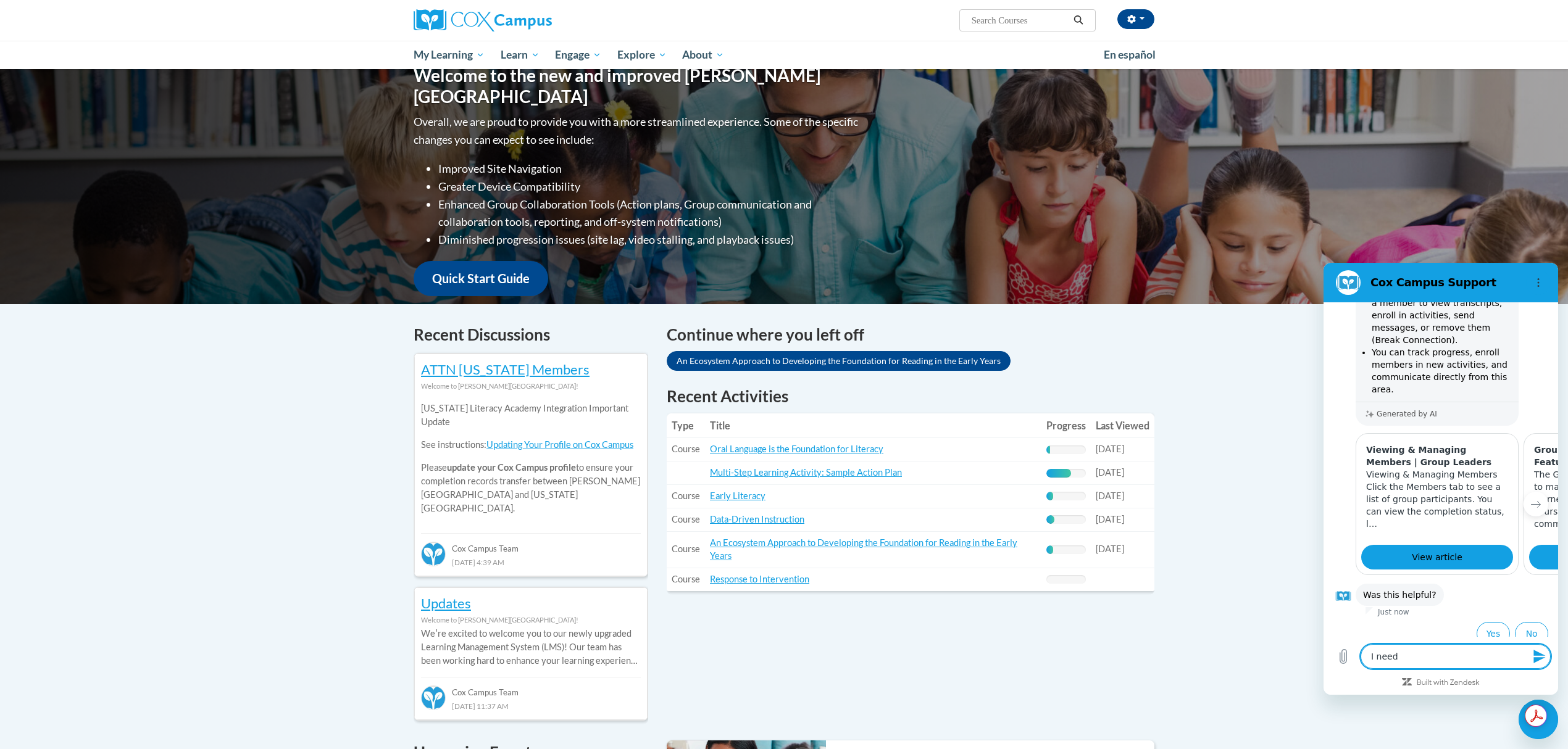
type textarea "I need"
type textarea "x"
type textarea "I nee"
type textarea "x"
type textarea "I ne"
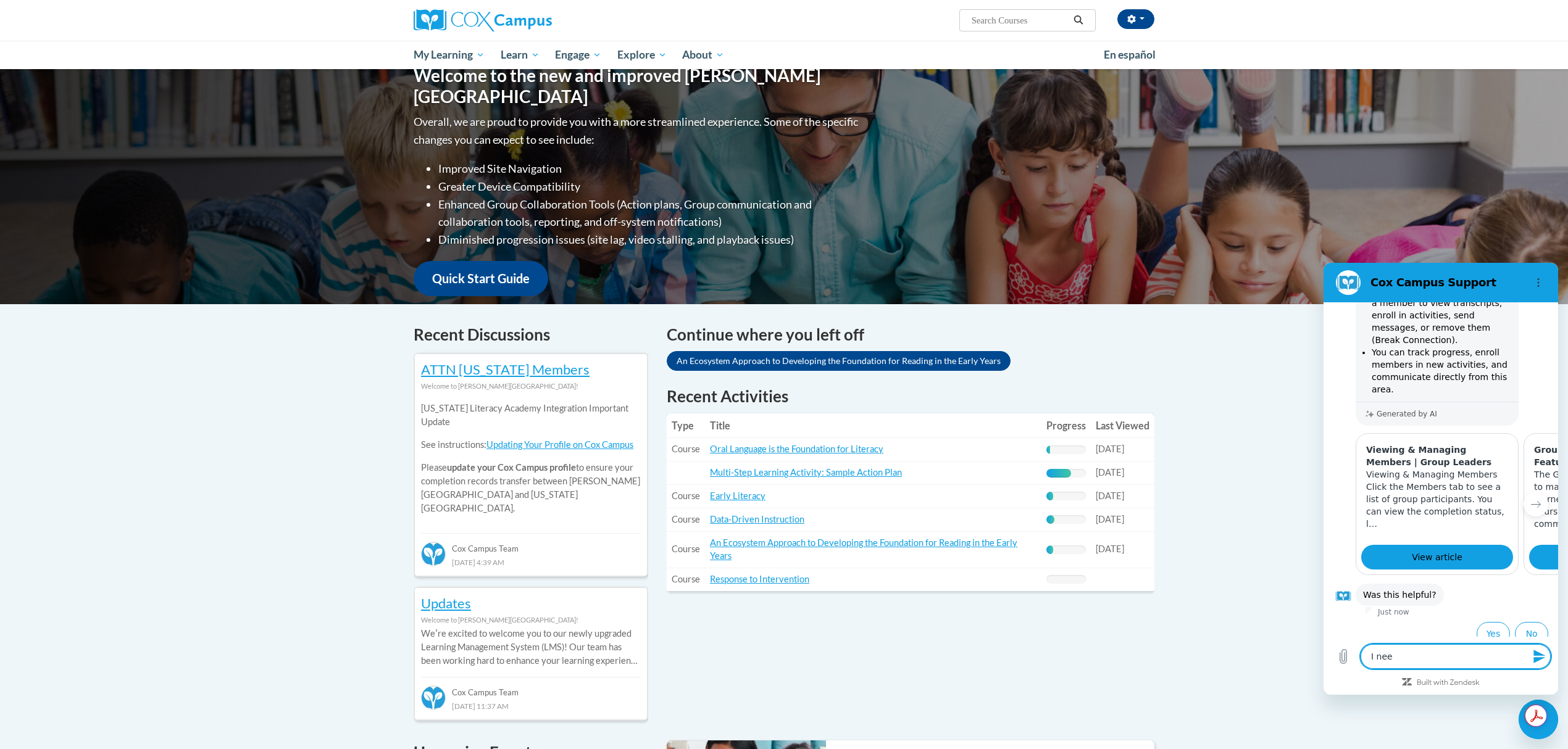
type textarea "x"
type textarea "I n"
type textarea "x"
type textarea "I"
type textarea "x"
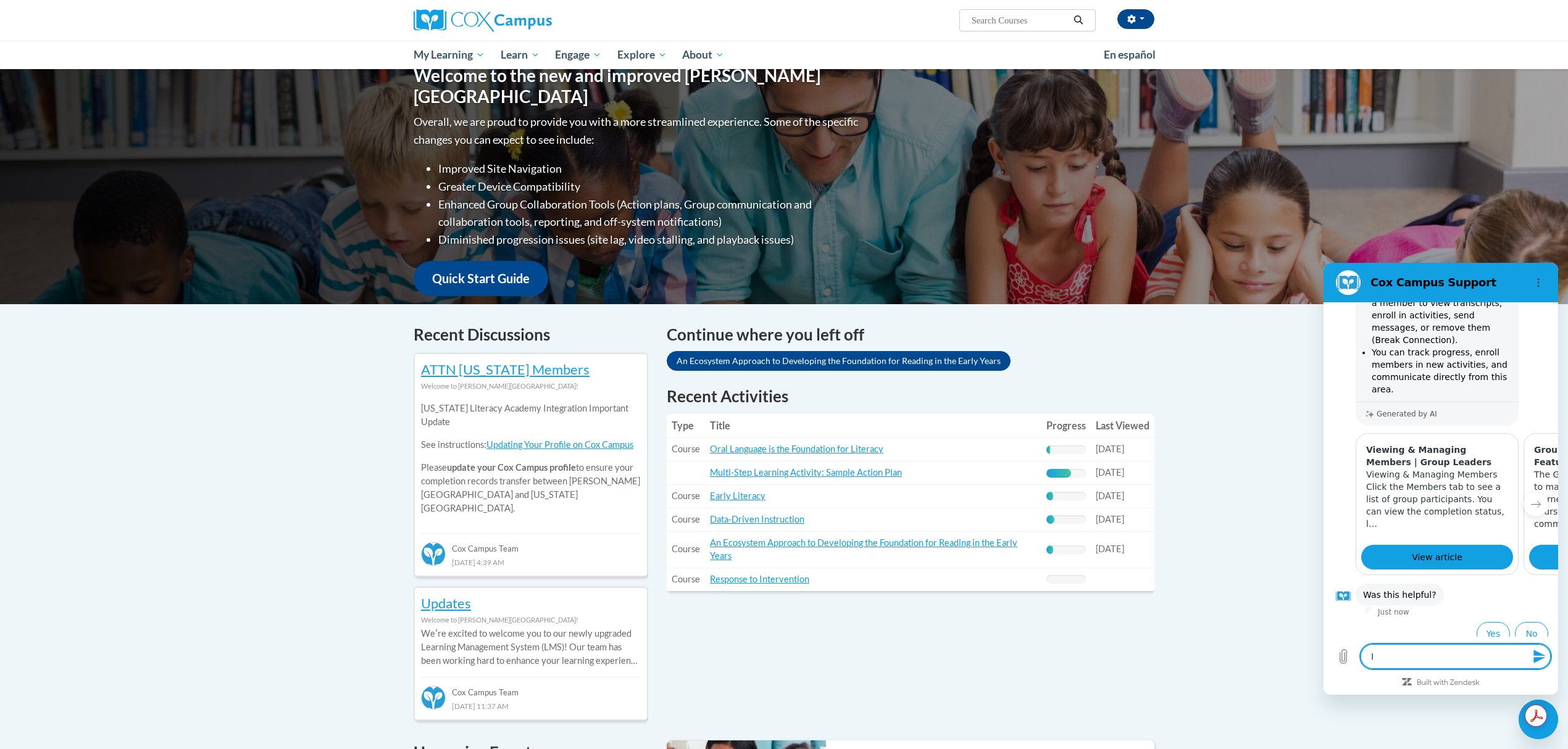
type textarea "I"
type textarea "x"
type textarea "I"
type textarea "x"
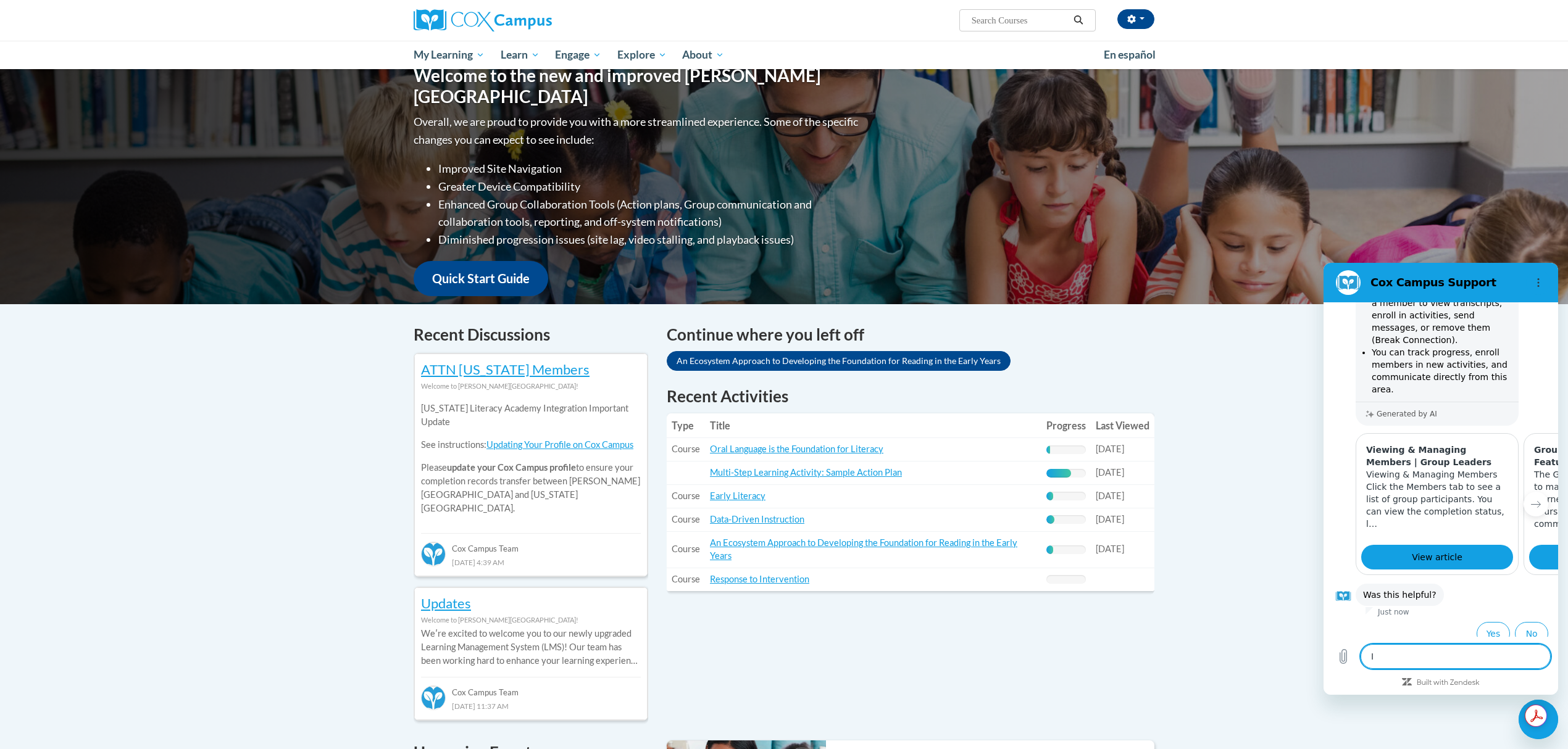
type textarea "I"
type textarea "x"
type textarea "I n"
type textarea "x"
type textarea "I ne"
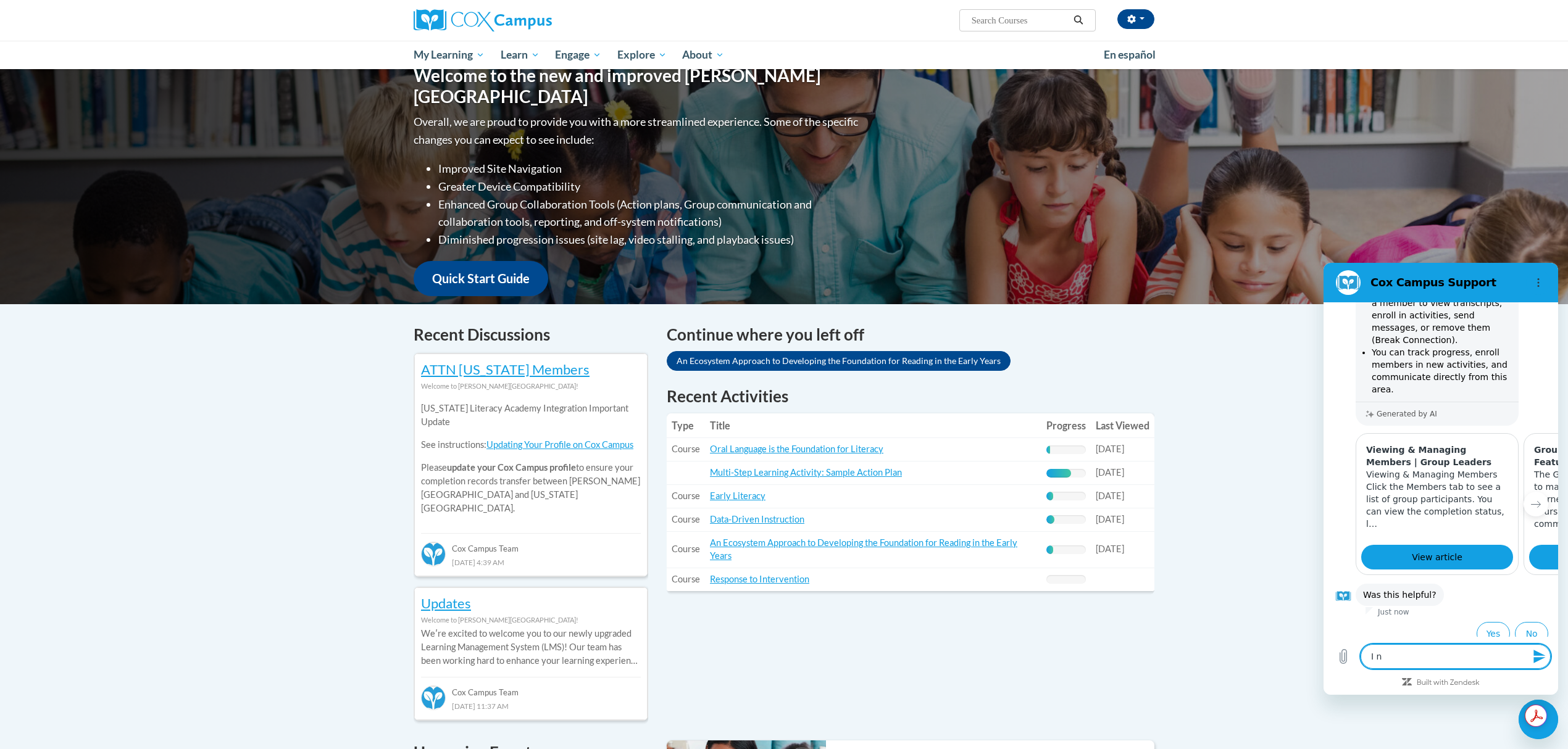
type textarea "x"
type textarea "I nee"
type textarea "x"
type textarea "I need"
type textarea "x"
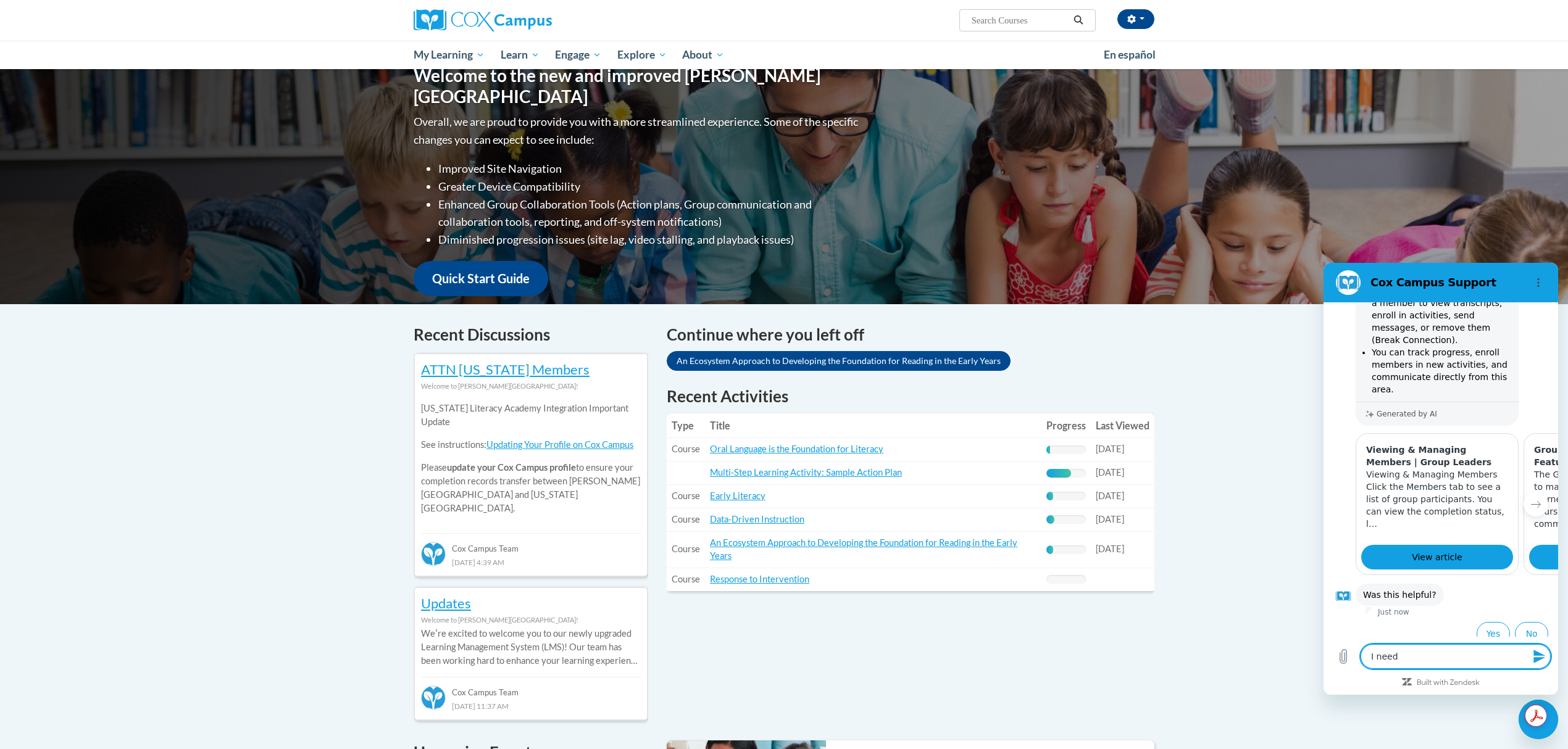
type textarea "I need"
type textarea "x"
type textarea "I need t"
type textarea "x"
type textarea "I need to"
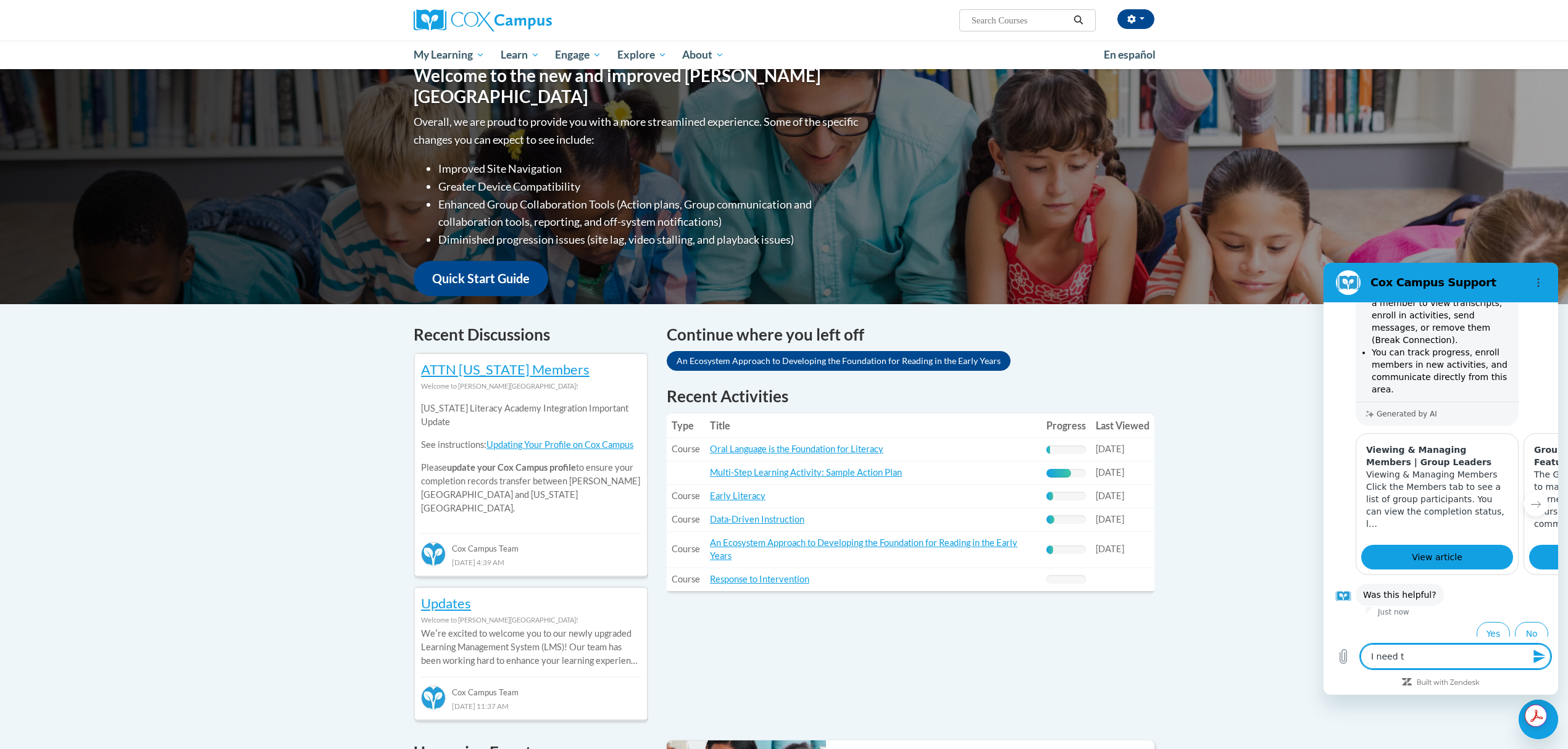
type textarea "x"
type textarea "I need to"
type textarea "x"
type textarea "I need to a"
type textarea "x"
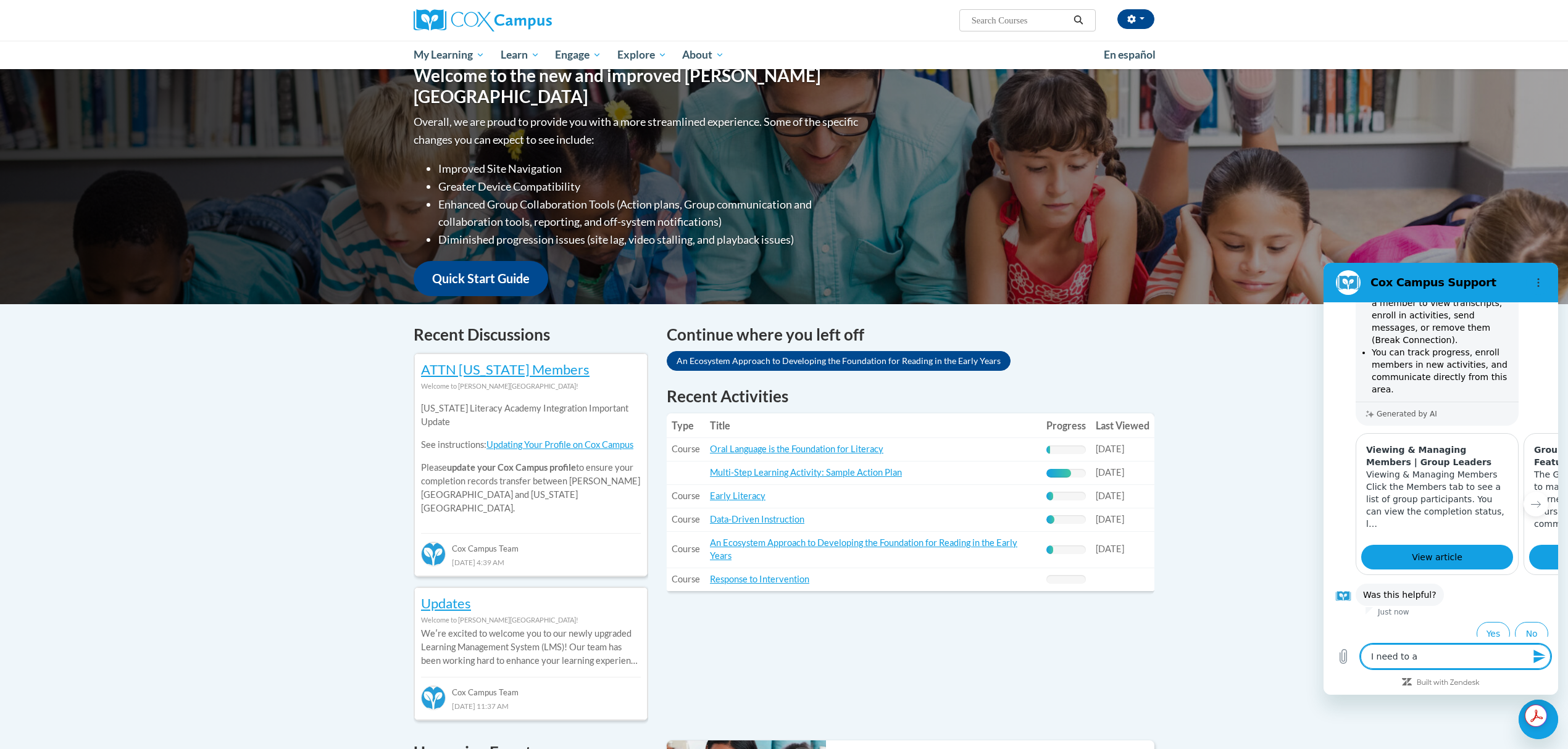
type textarea "I need to ad"
type textarea "x"
type textarea "I need to add"
type textarea "x"
type textarea "I need to add"
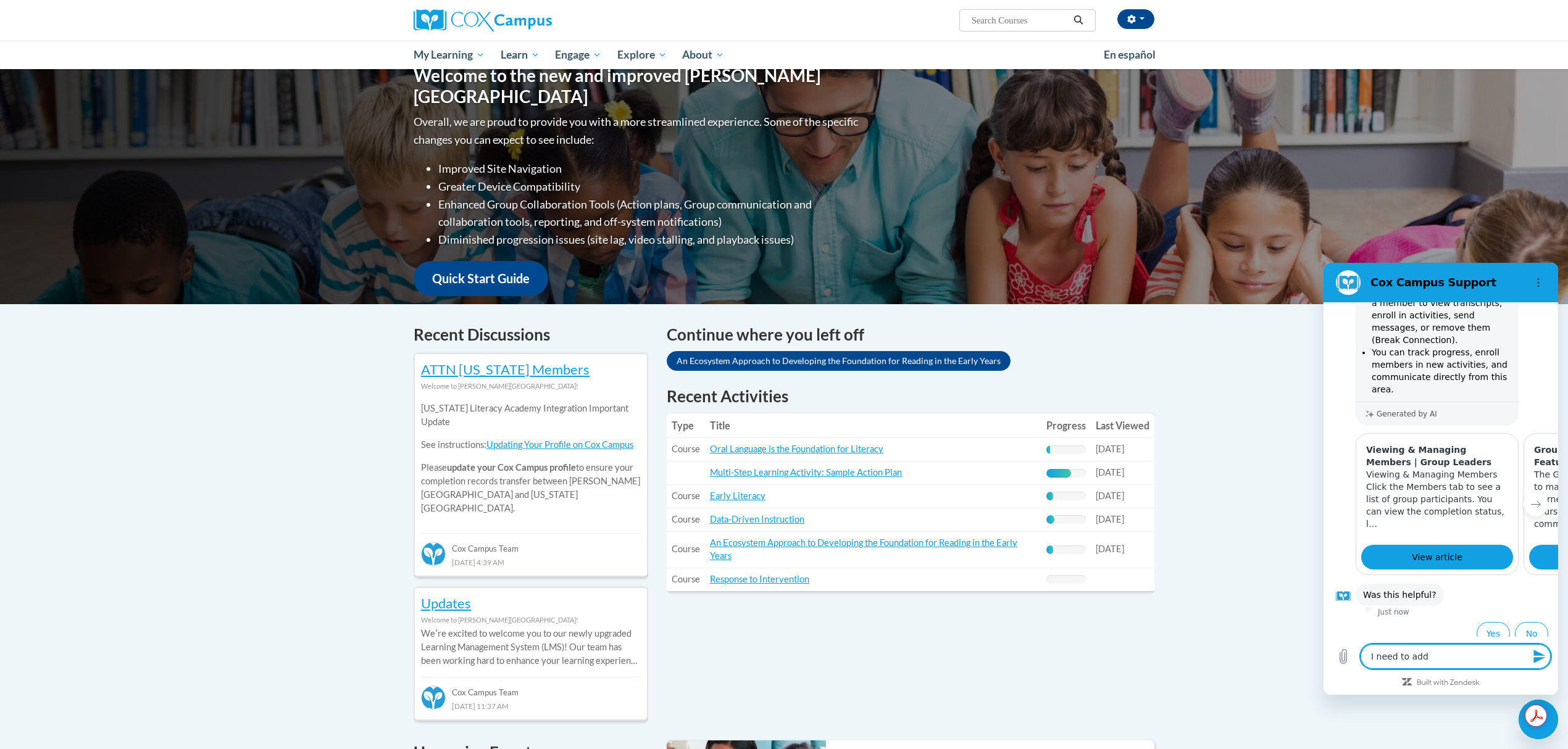
type textarea "x"
type textarea "I need to add m"
type textarea "x"
type textarea "I need to add mo"
type textarea "x"
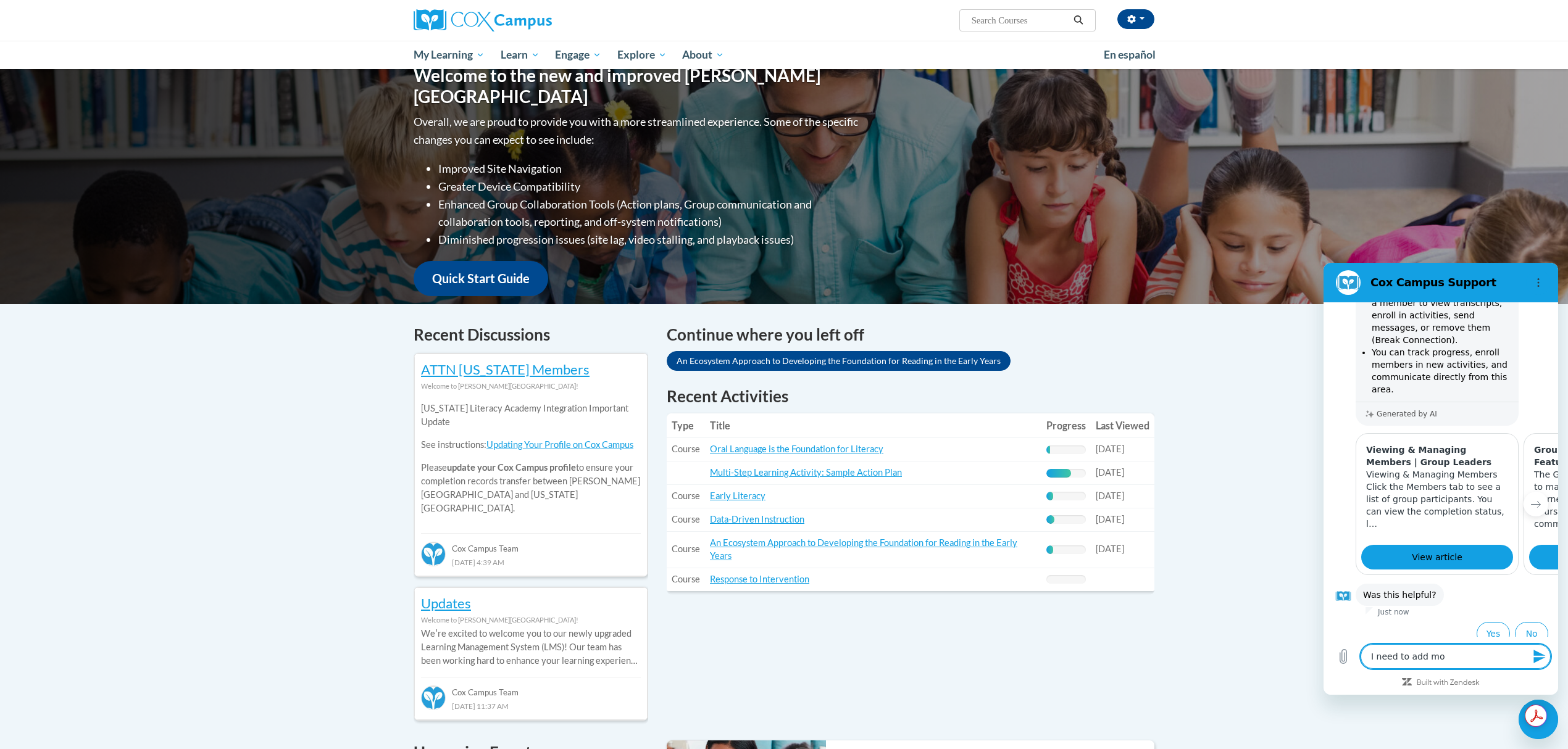
type textarea "I need to add mor"
type textarea "x"
type textarea "I need to add more"
type textarea "x"
type textarea "I need to add more"
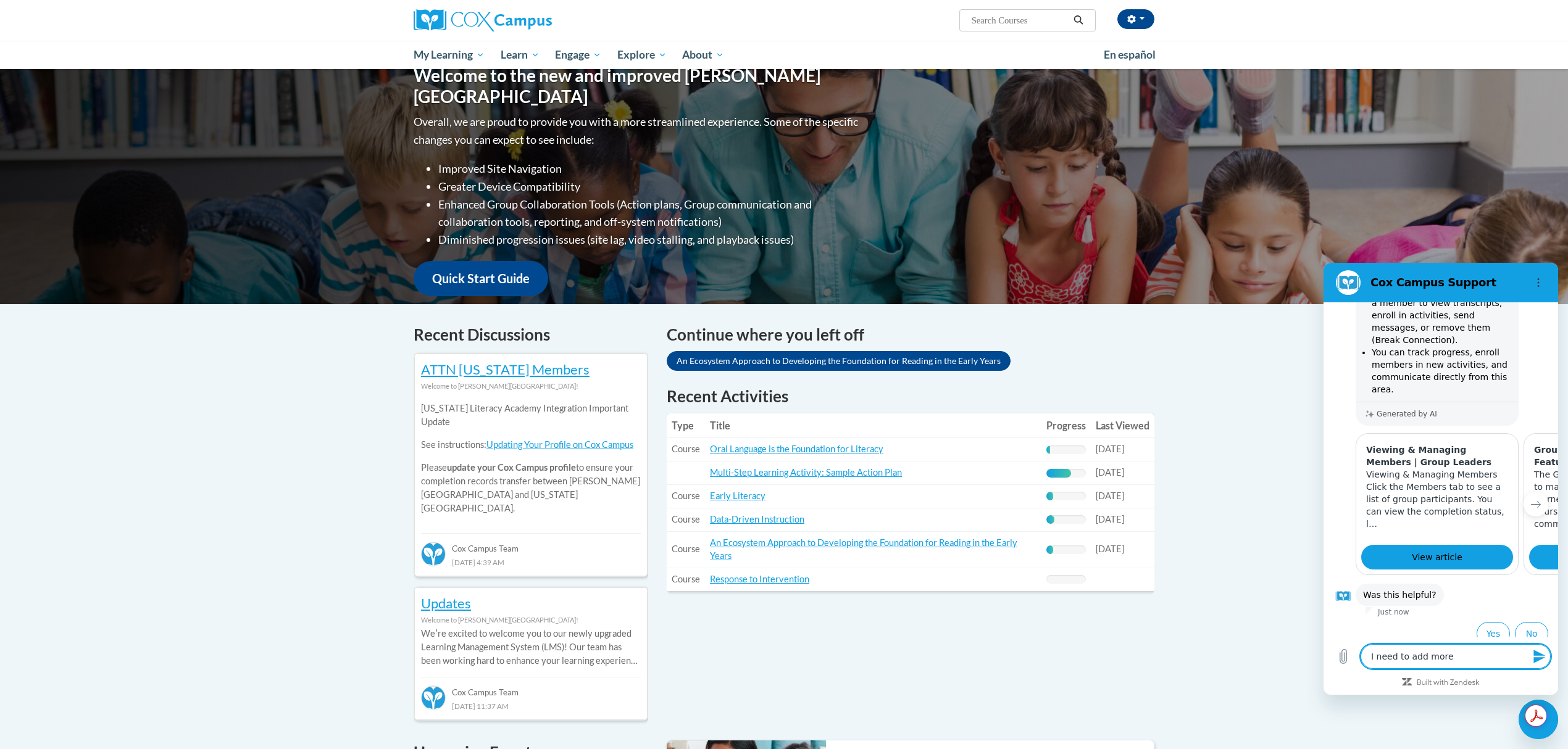
type textarea "x"
type textarea "I need to add more g"
type textarea "x"
type textarea "I need to add more gr"
type textarea "x"
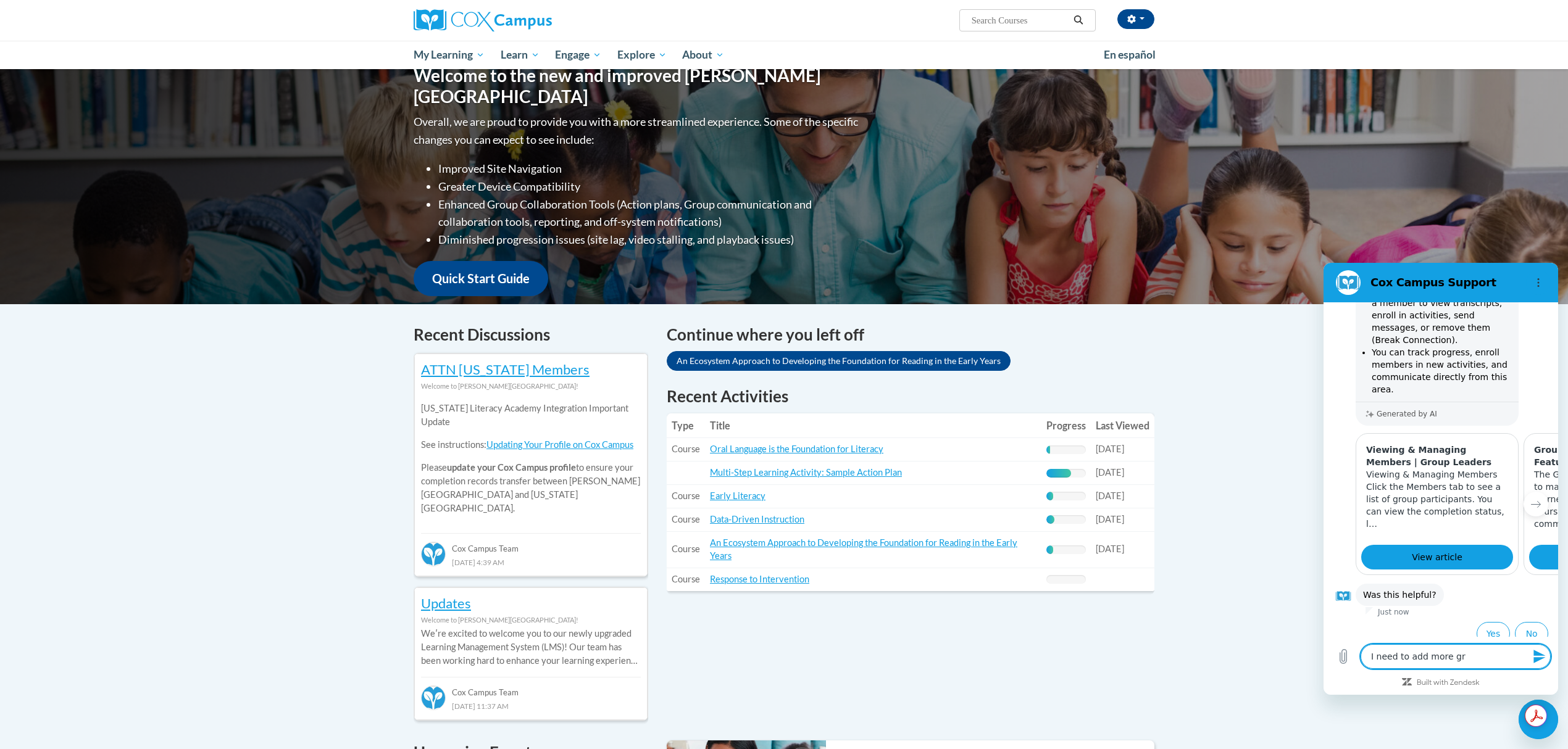
type textarea "I need to add more gro"
type textarea "x"
type textarea "I need to add more grou"
type textarea "x"
type textarea "I need to add more group"
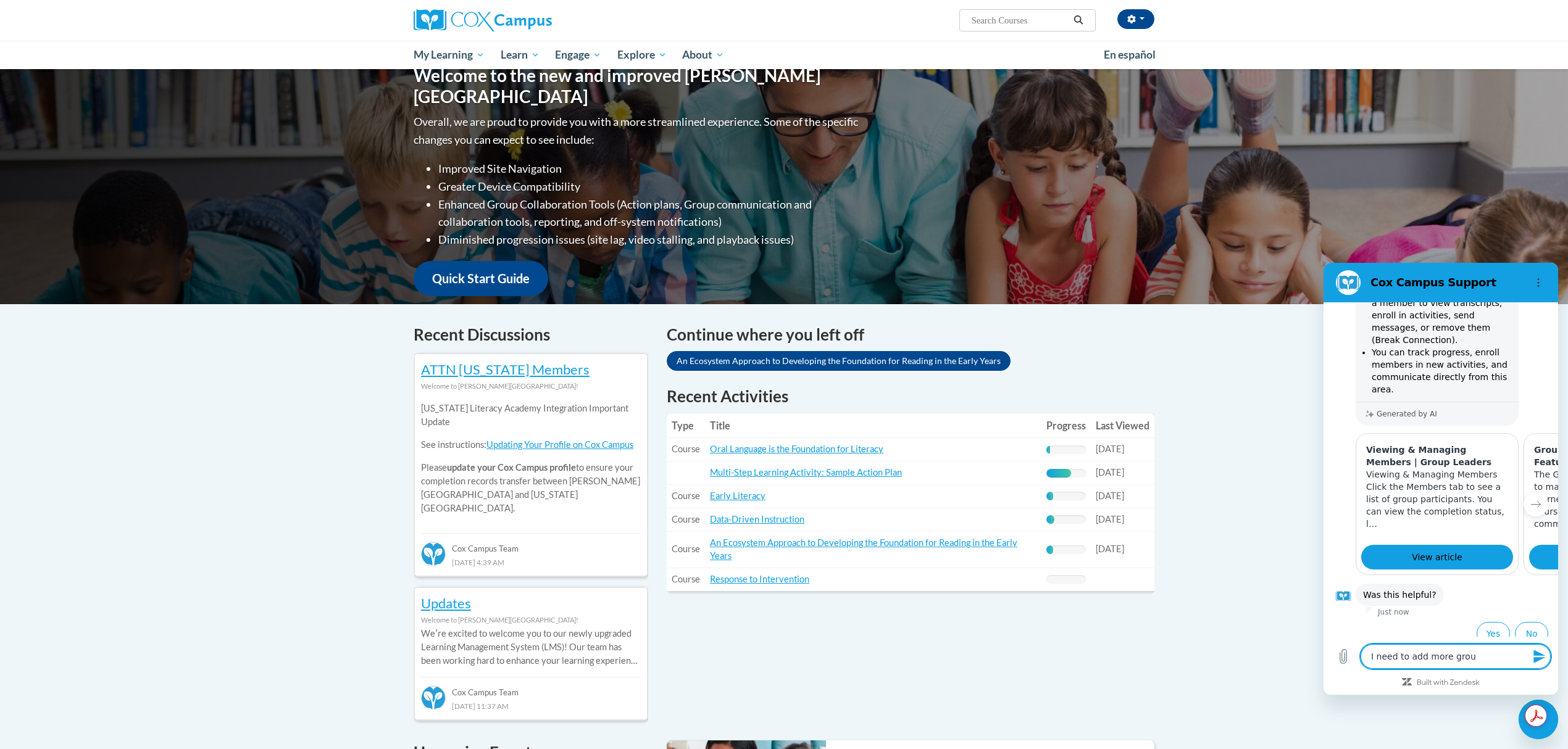
type textarea "x"
type textarea "I need to add more group"
type textarea "x"
type textarea "I need to add more group m"
type textarea "x"
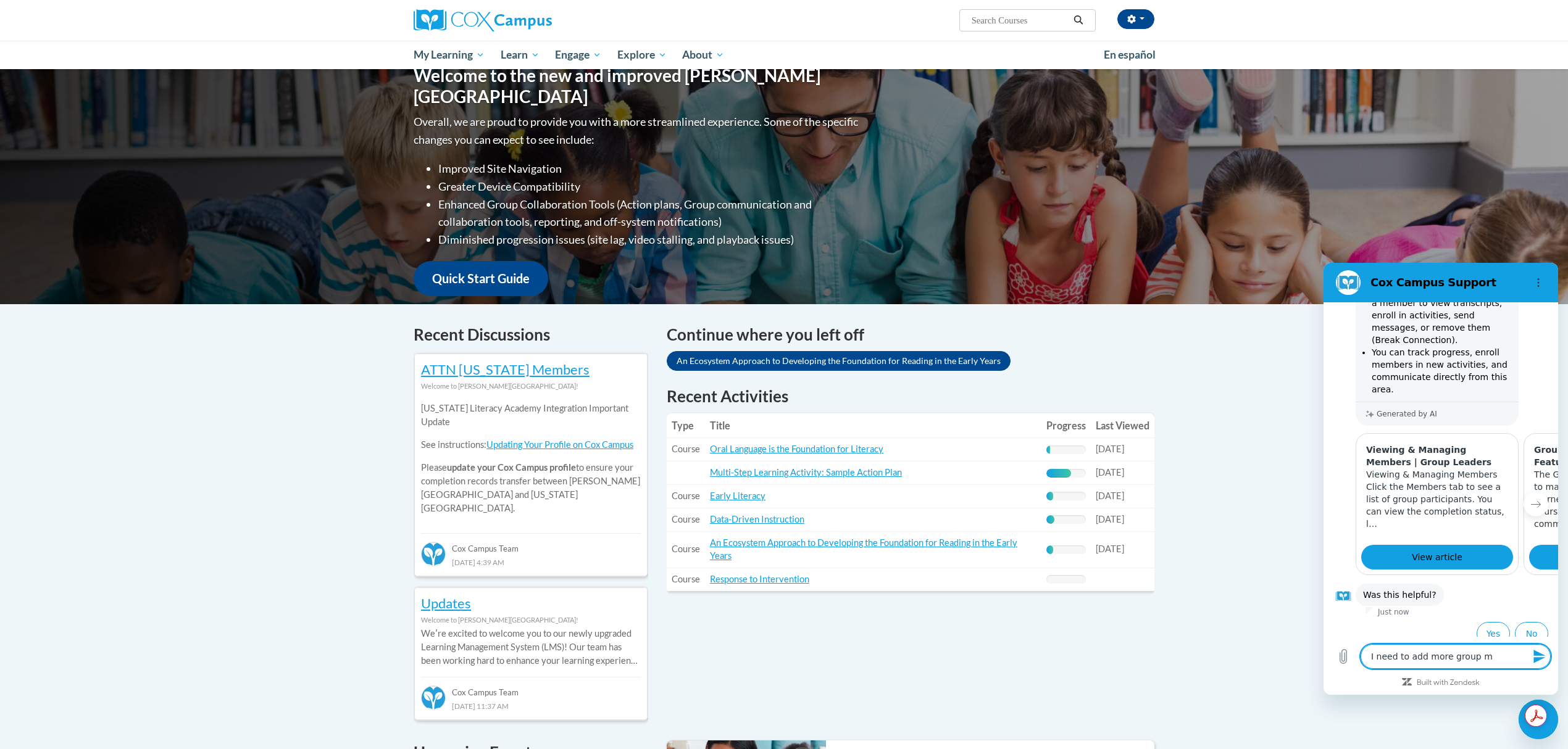
type textarea "I need to add more group me"
type textarea "x"
type textarea "I need to add more group mem"
type textarea "x"
type textarea "I need to add more group memb"
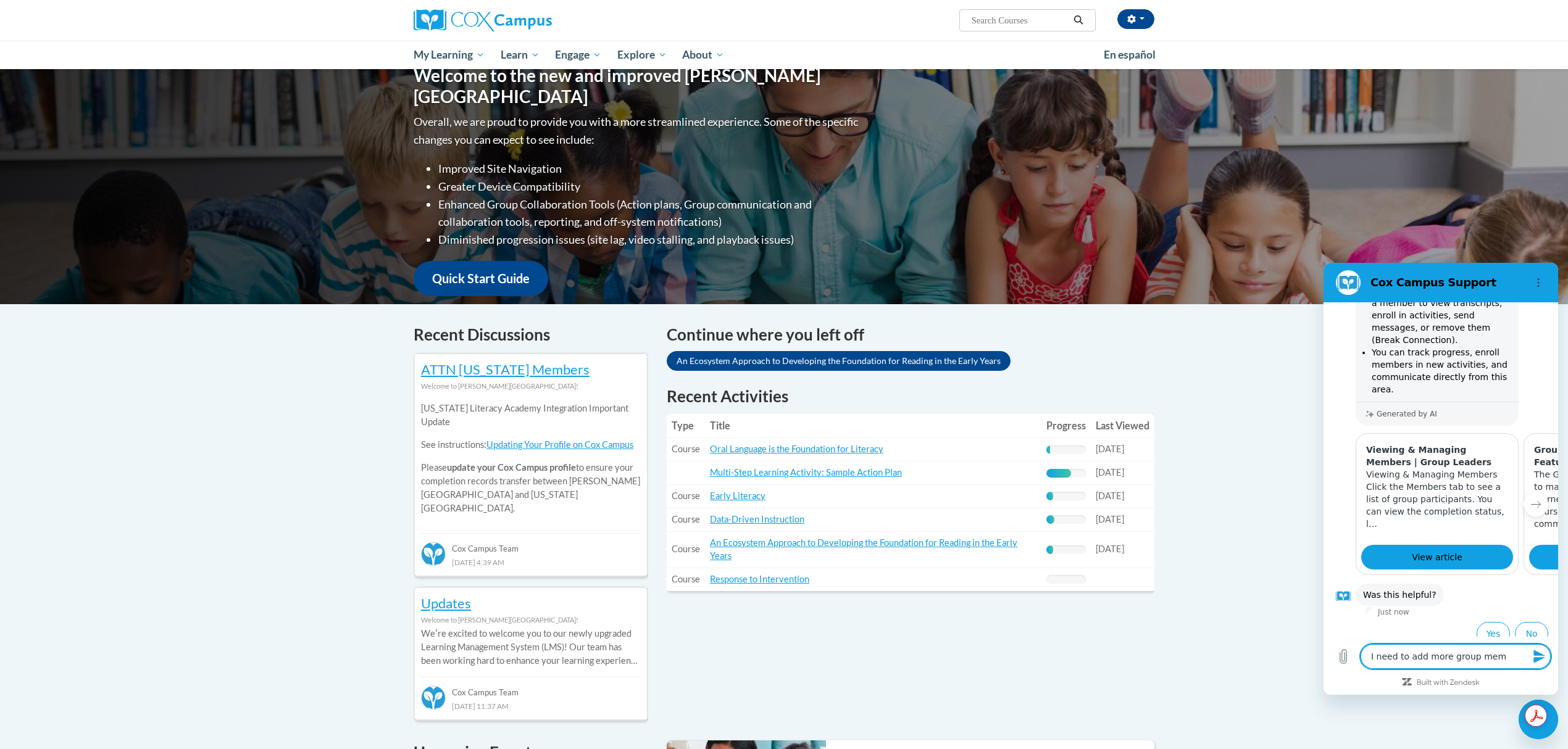
type textarea "x"
type textarea "I need to add more group membe"
type textarea "x"
type textarea "I need to add more group member"
type textarea "x"
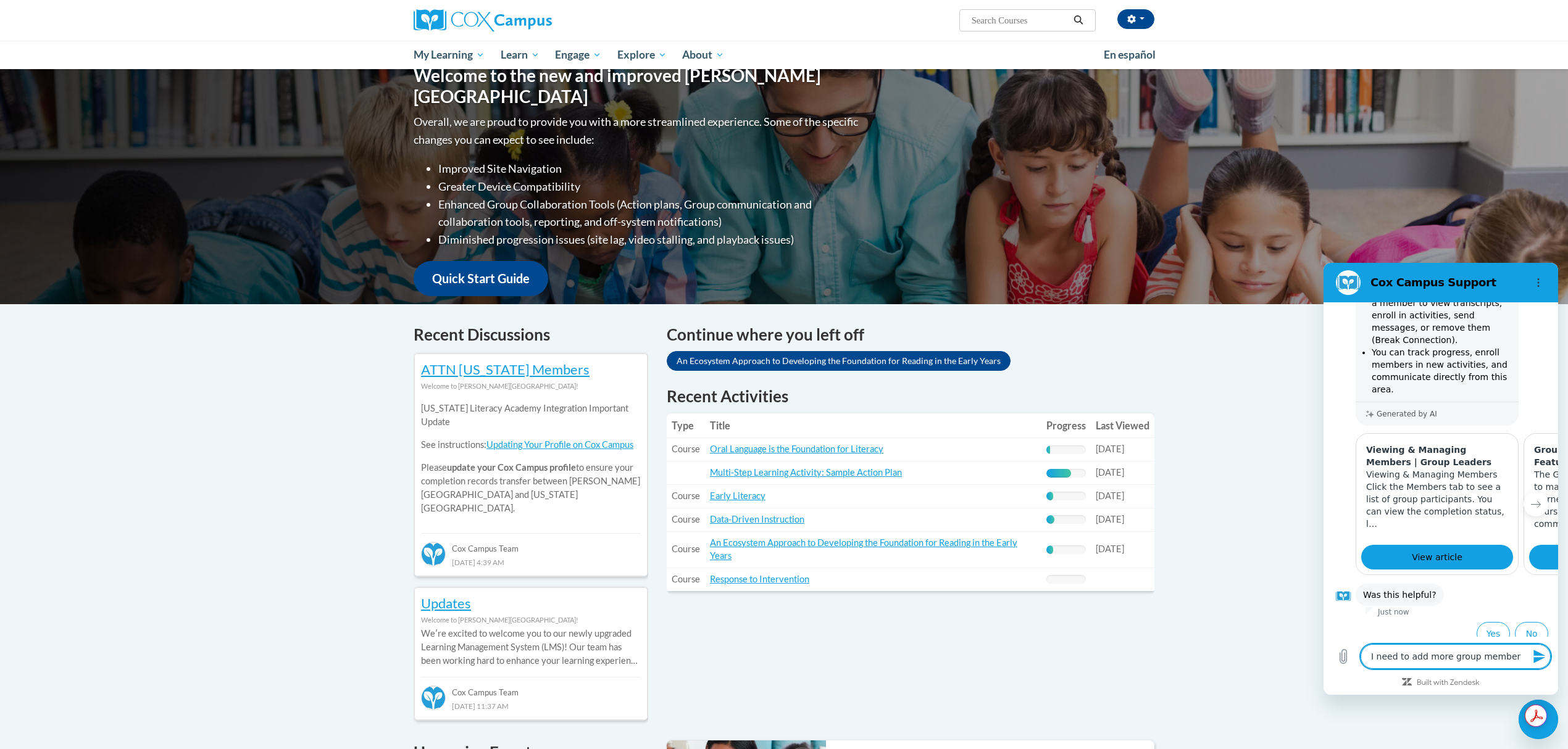
type textarea "I need to add more group members"
type textarea "x"
type textarea "I need to add more group members"
type textarea "x"
type textarea "I need to add more group members"
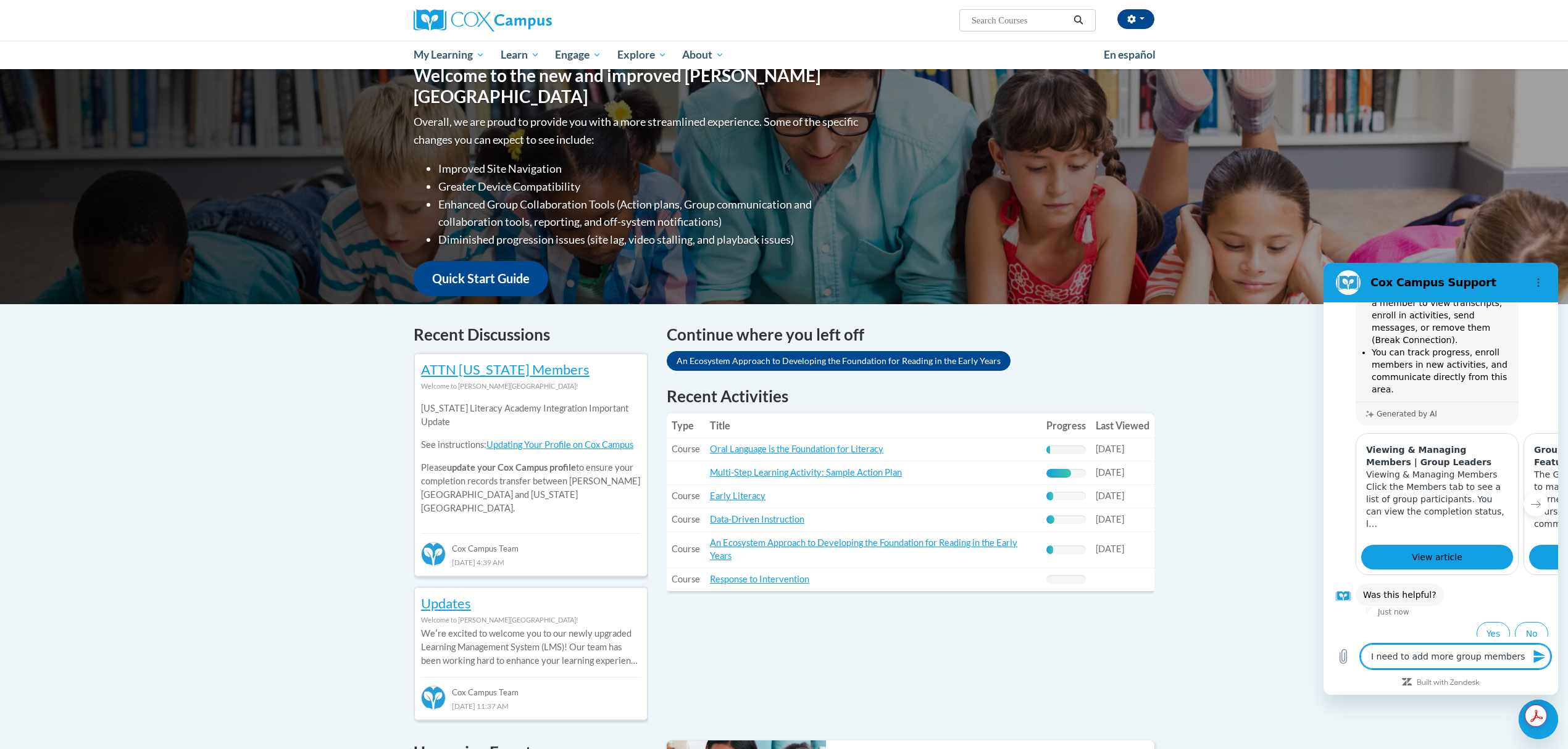
type textarea "x"
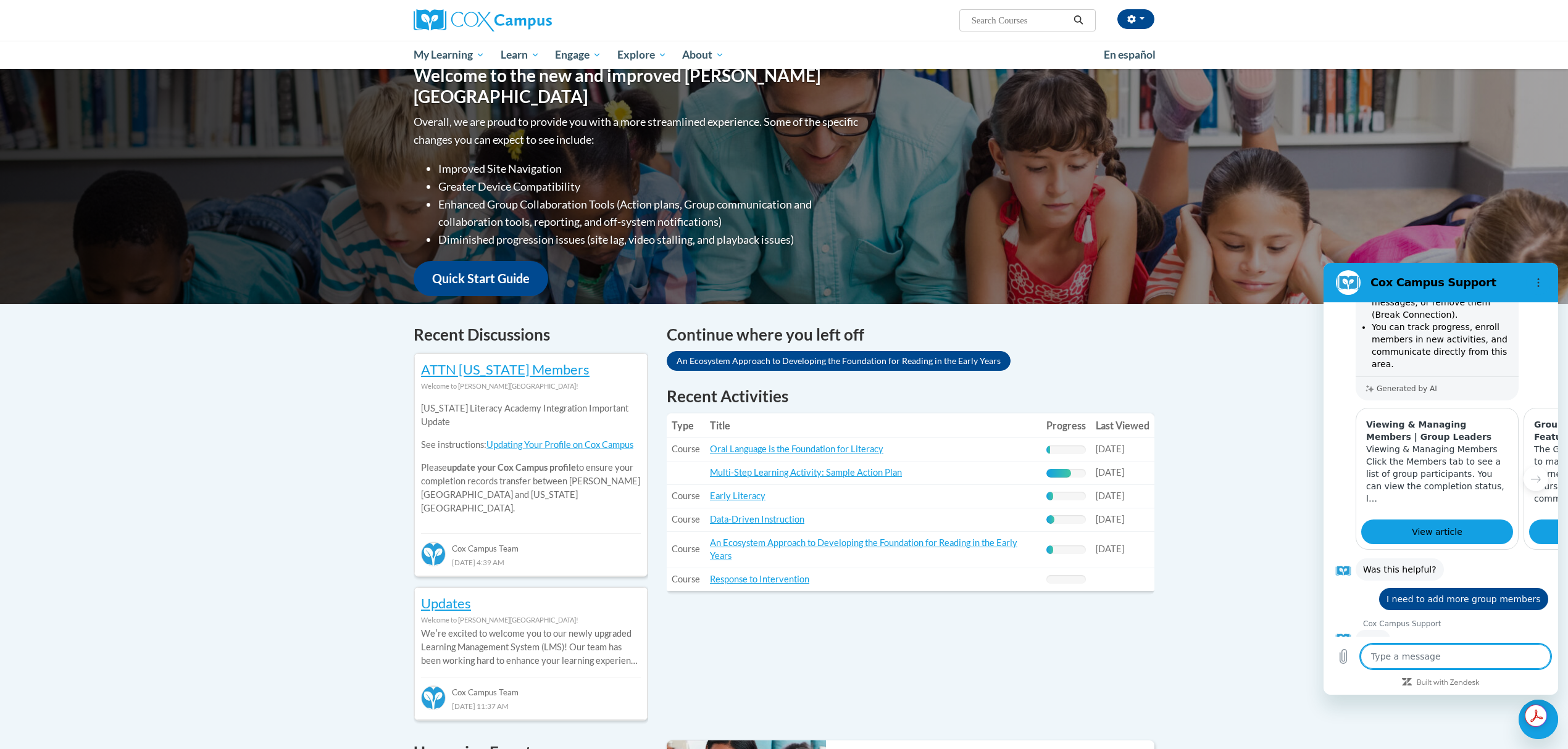
scroll to position [267, 0]
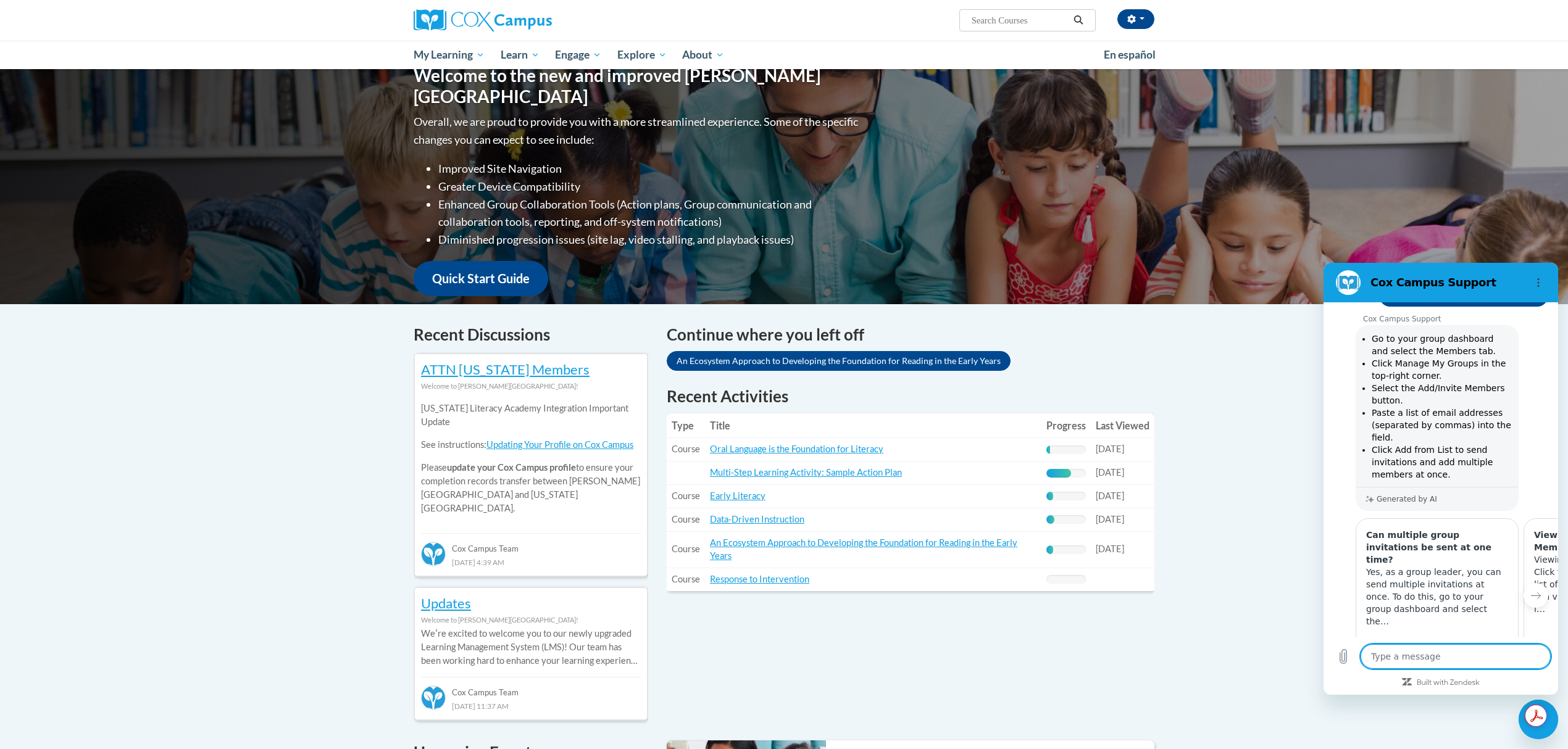
type textarea "x"
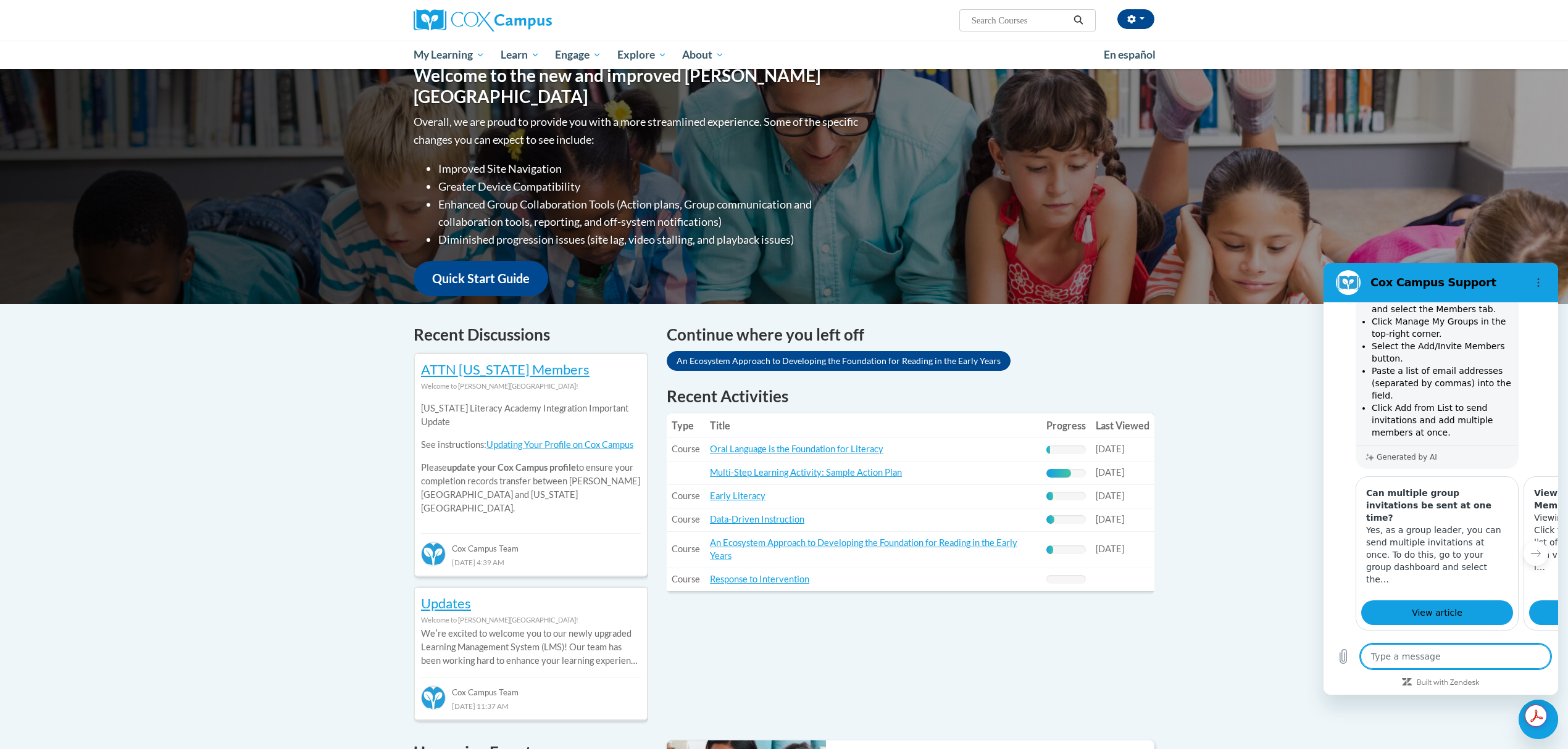
scroll to position [645, 0]
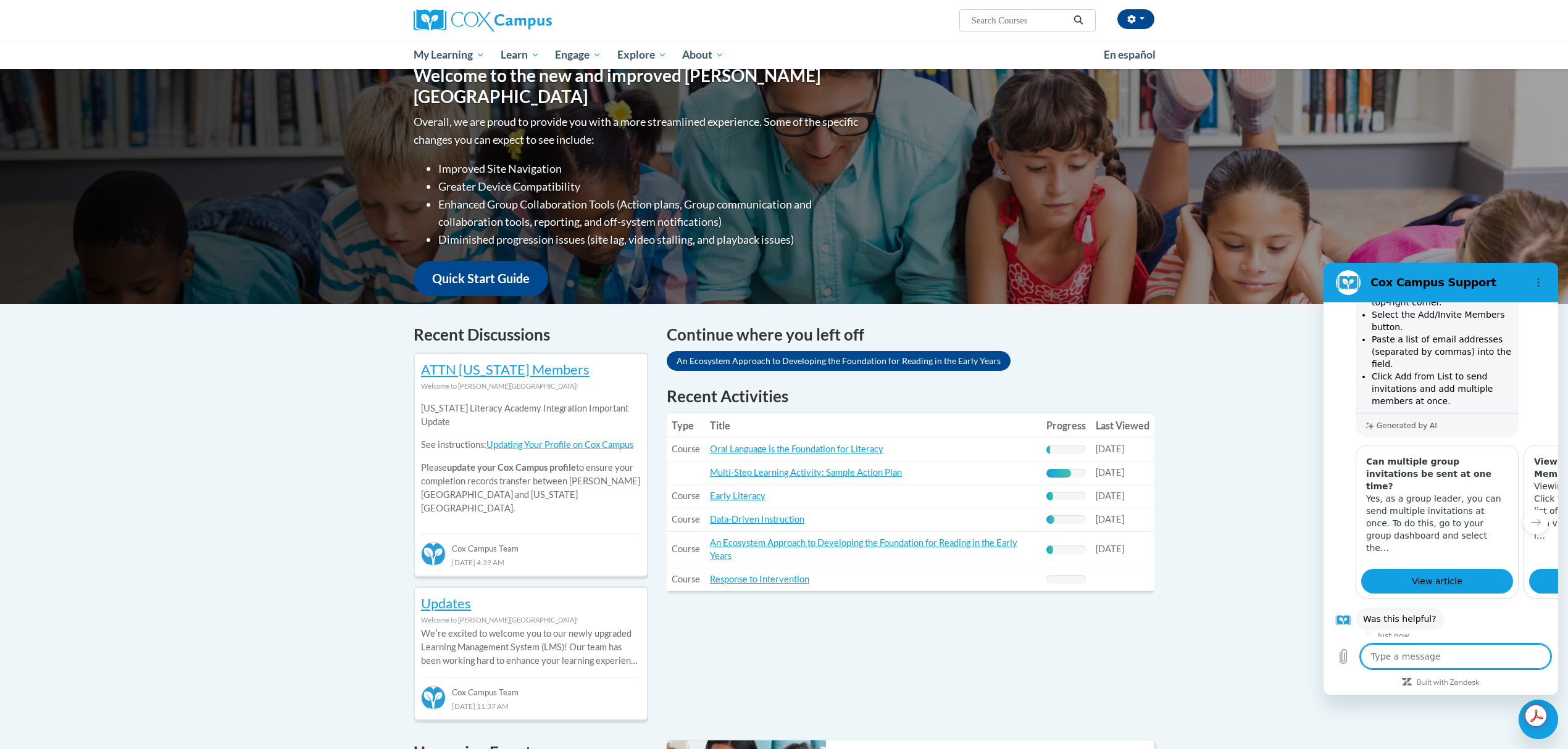
click at [1448, 661] on textarea at bounding box center [1455, 656] width 190 height 25
type textarea "e"
type textarea "x"
type textarea "eh"
type textarea "x"
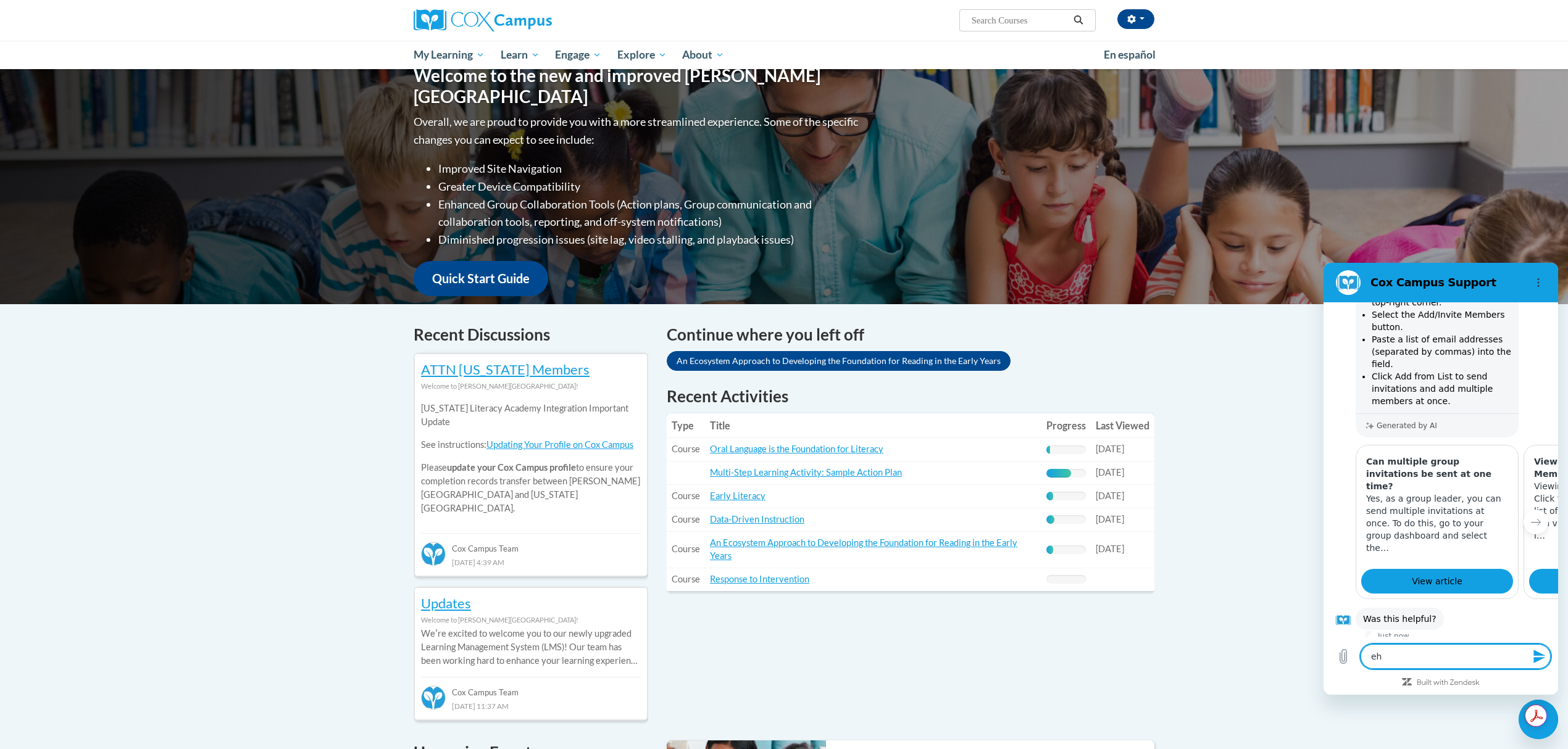
type textarea "eha"
type textarea "x"
type textarea "ehat"
type textarea "x"
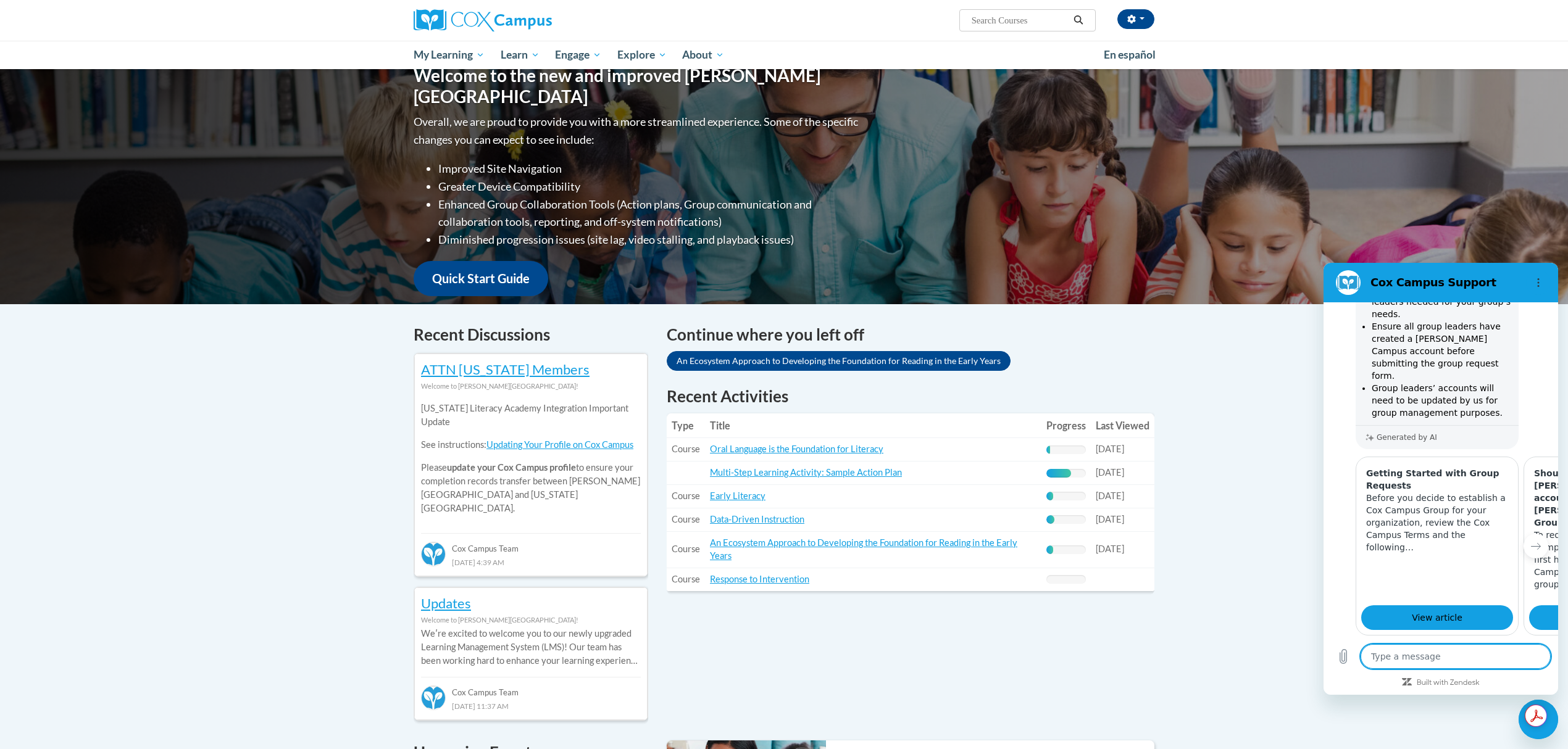
scroll to position [965, 0]
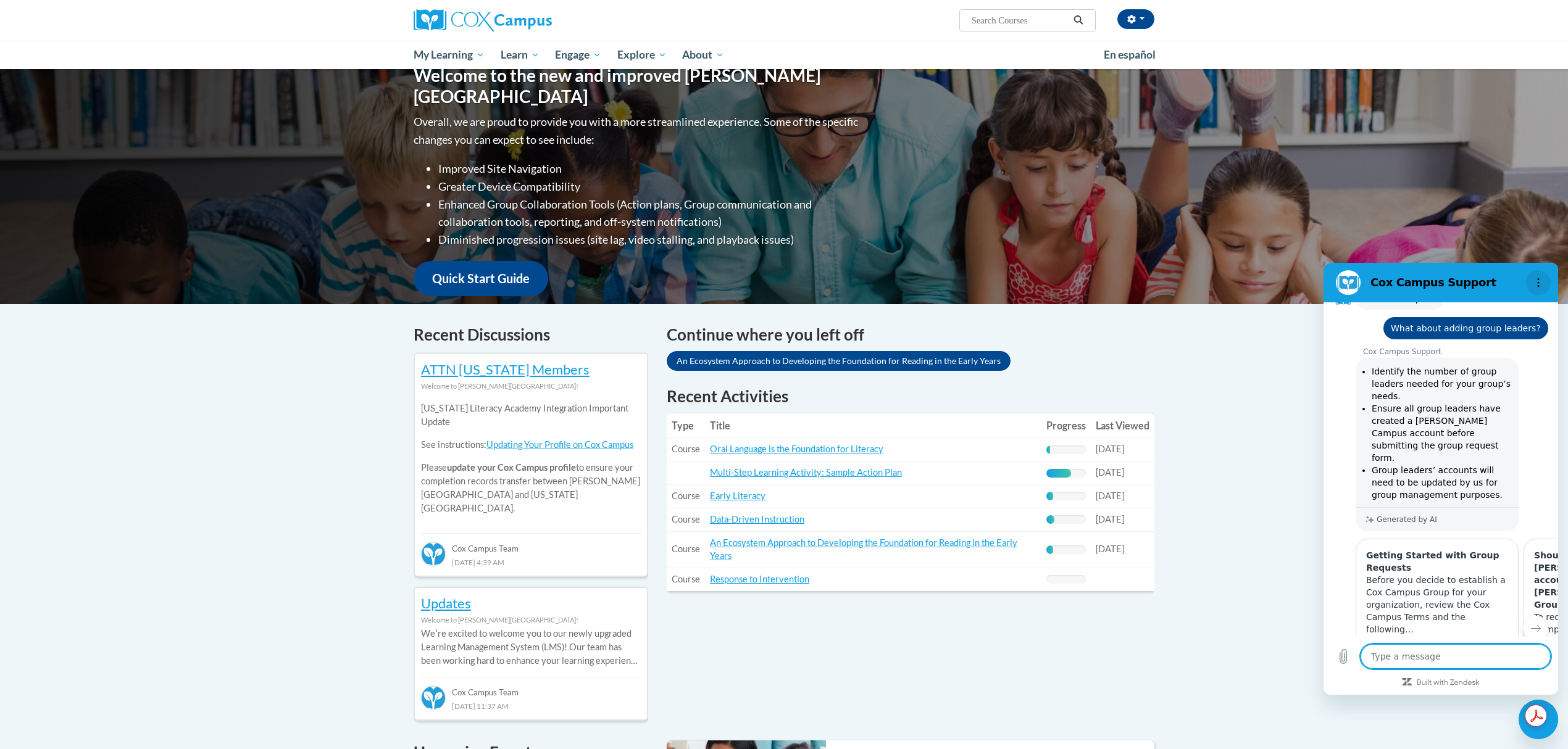
click at [1538, 281] on icon "Options menu" at bounding box center [1538, 283] width 10 height 10
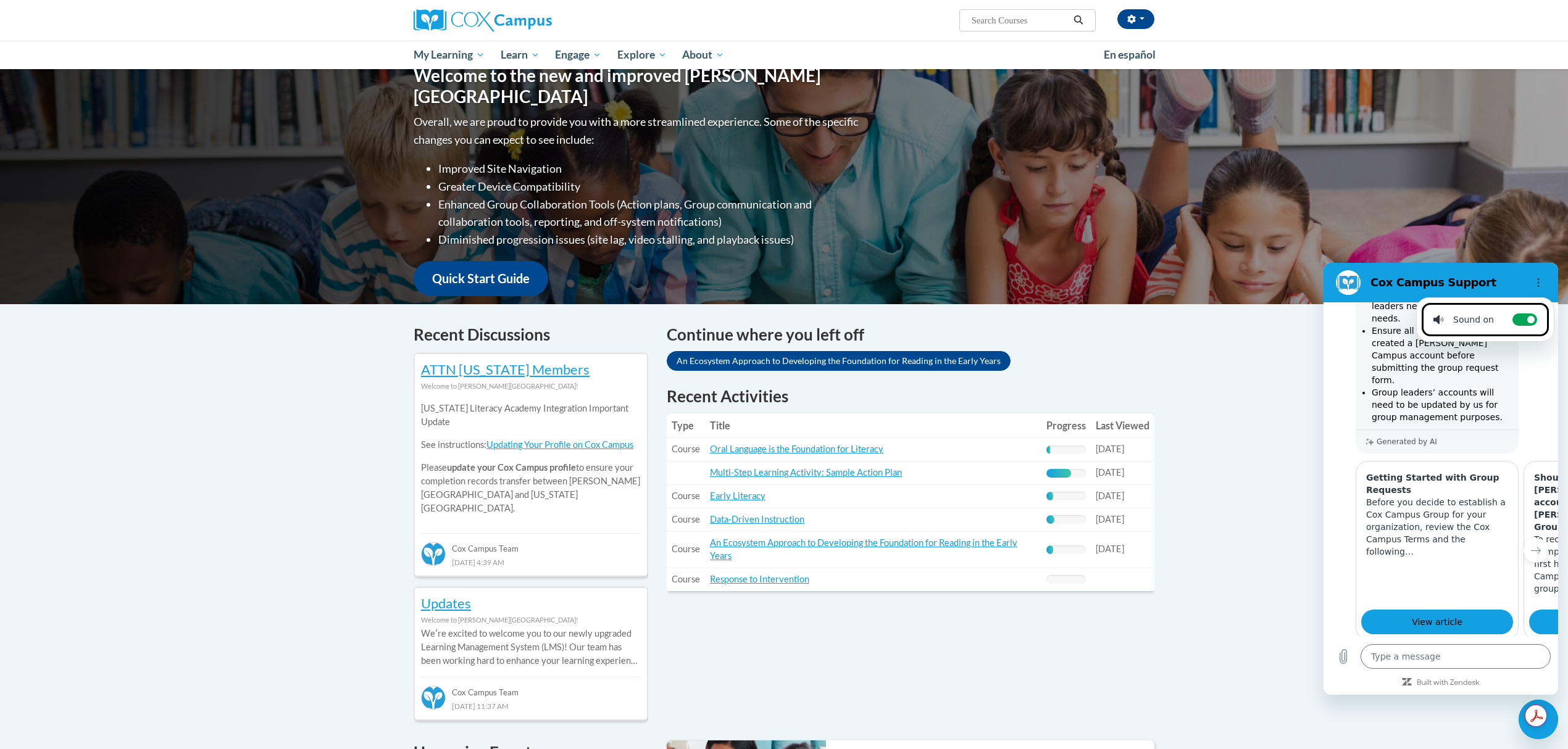
scroll to position [1048, 0]
click at [1482, 683] on button "Yes" at bounding box center [1493, 694] width 34 height 23
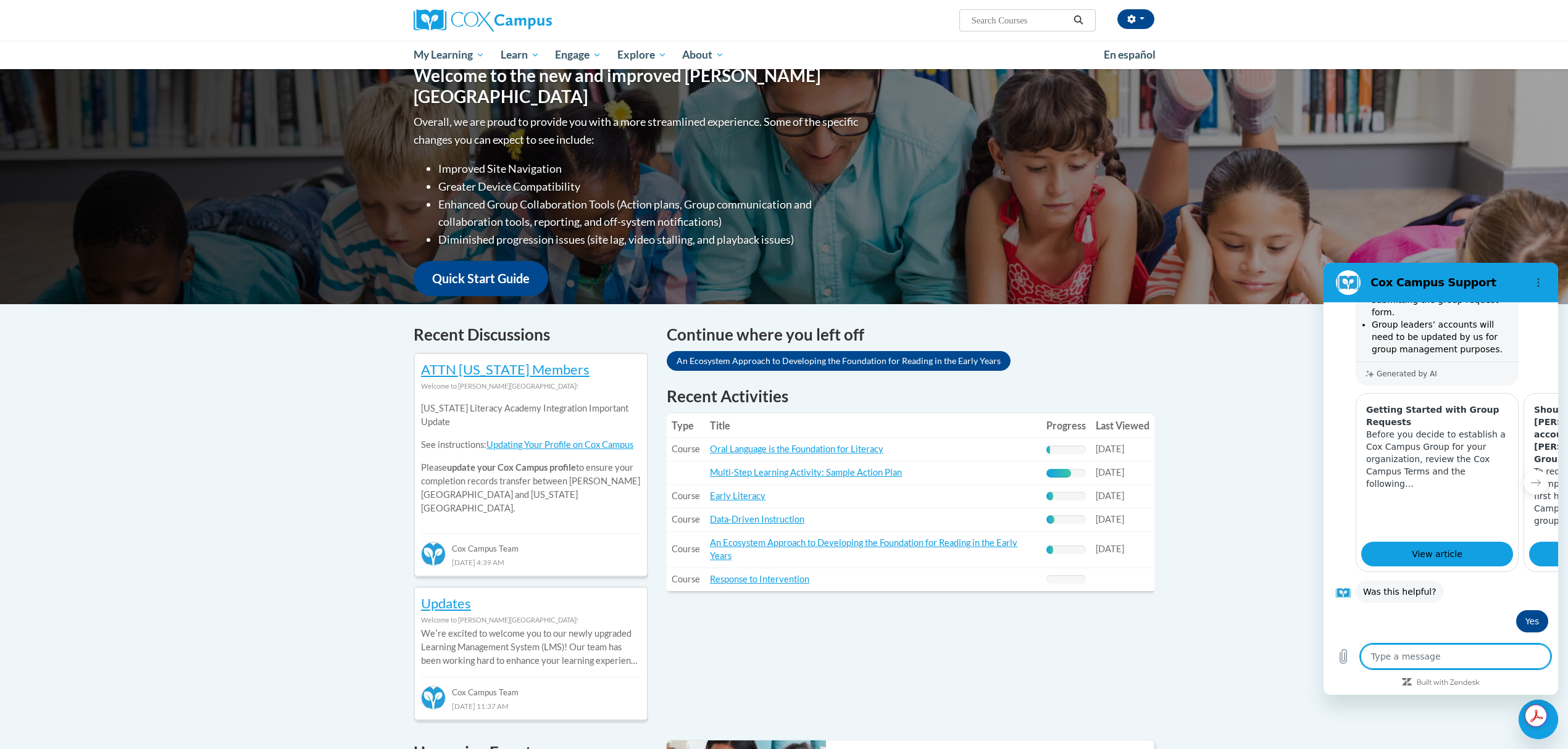
scroll to position [1113, 0]
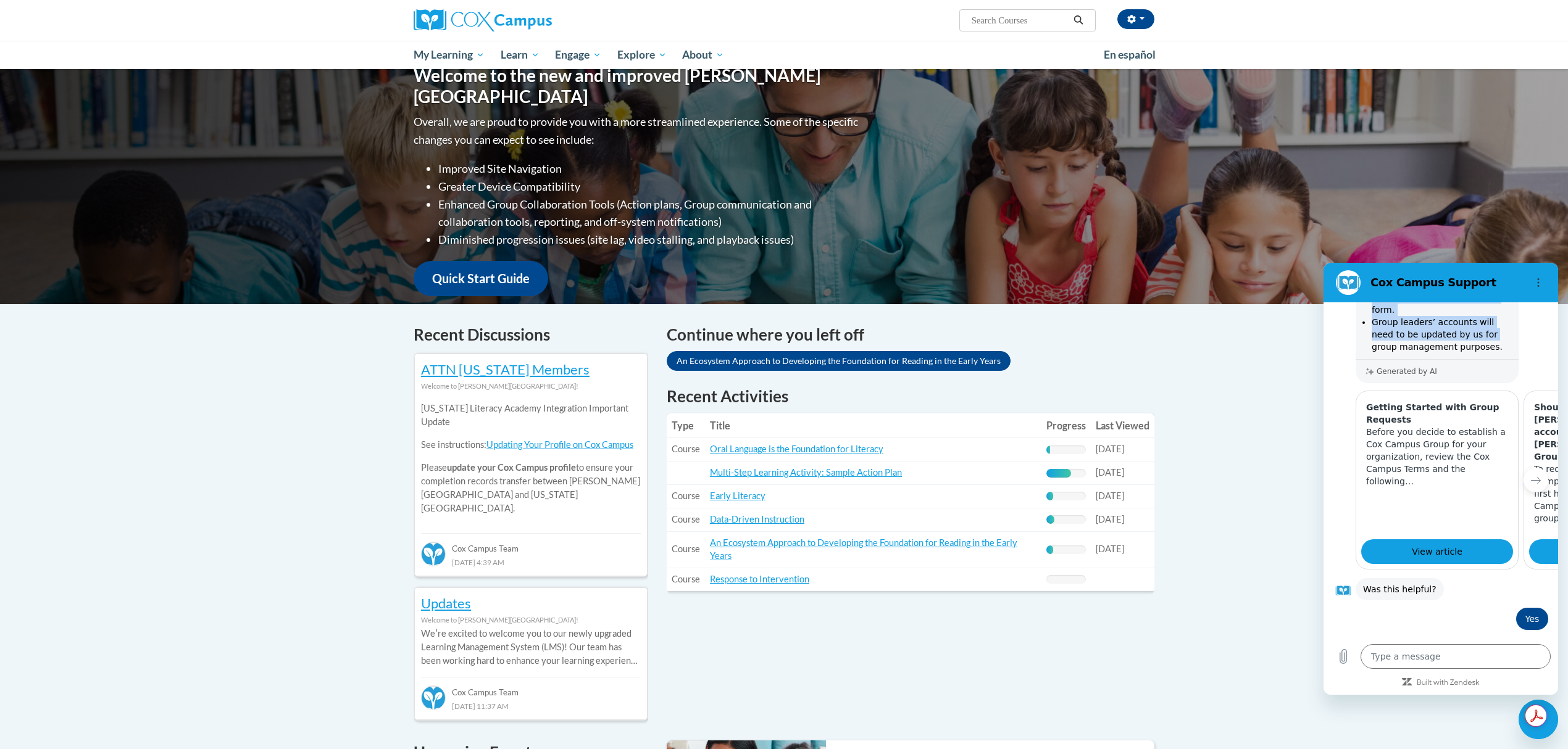
drag, startPoint x: 1502, startPoint y: 286, endPoint x: 1360, endPoint y: 303, distance: 143.0
click at [1360, 303] on div "[PERSON_NAME] Campus Support 12:25 PM [PERSON_NAME] Campus Support [PERSON_NAME…" at bounding box center [1441, 478] width 235 height 432
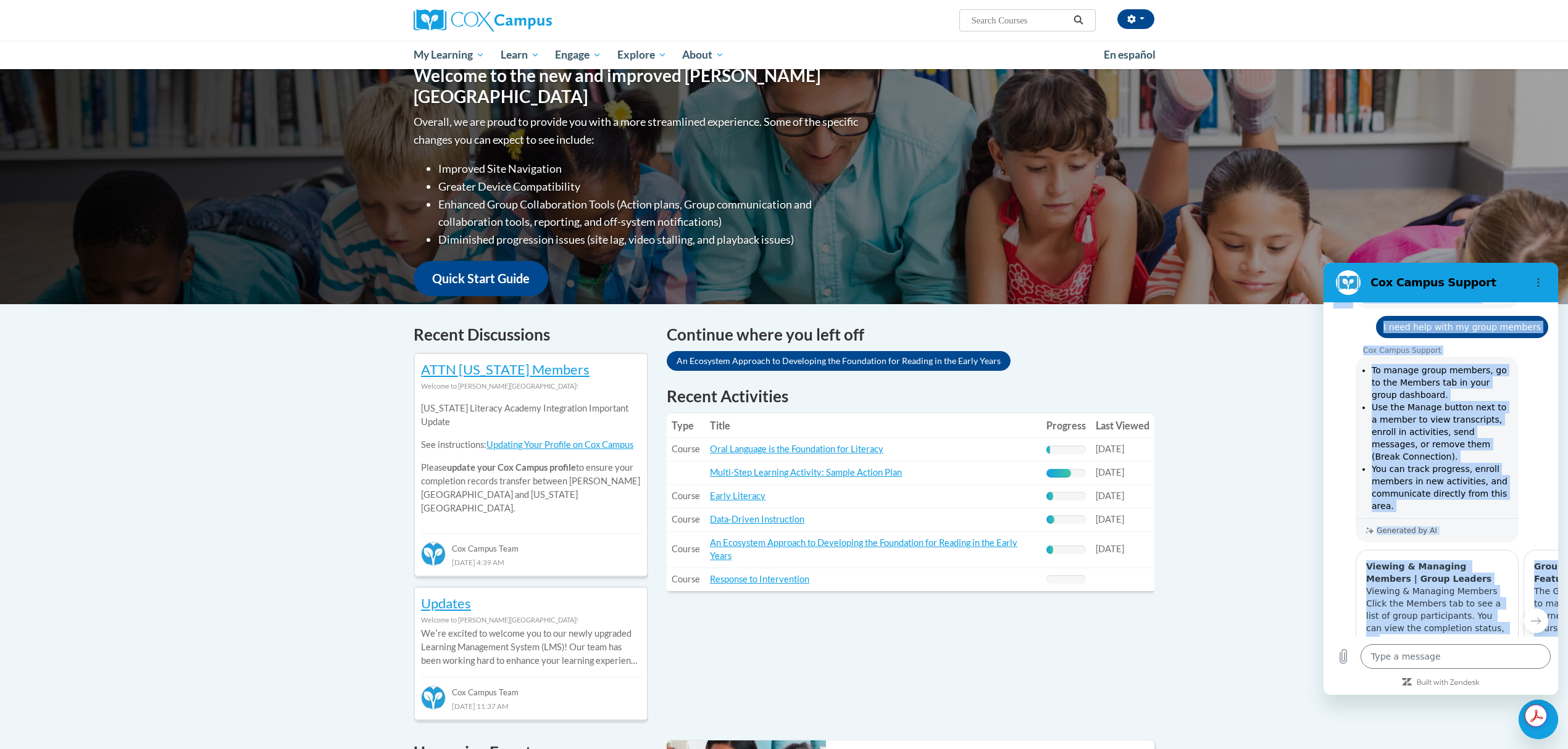
scroll to position [0, 0]
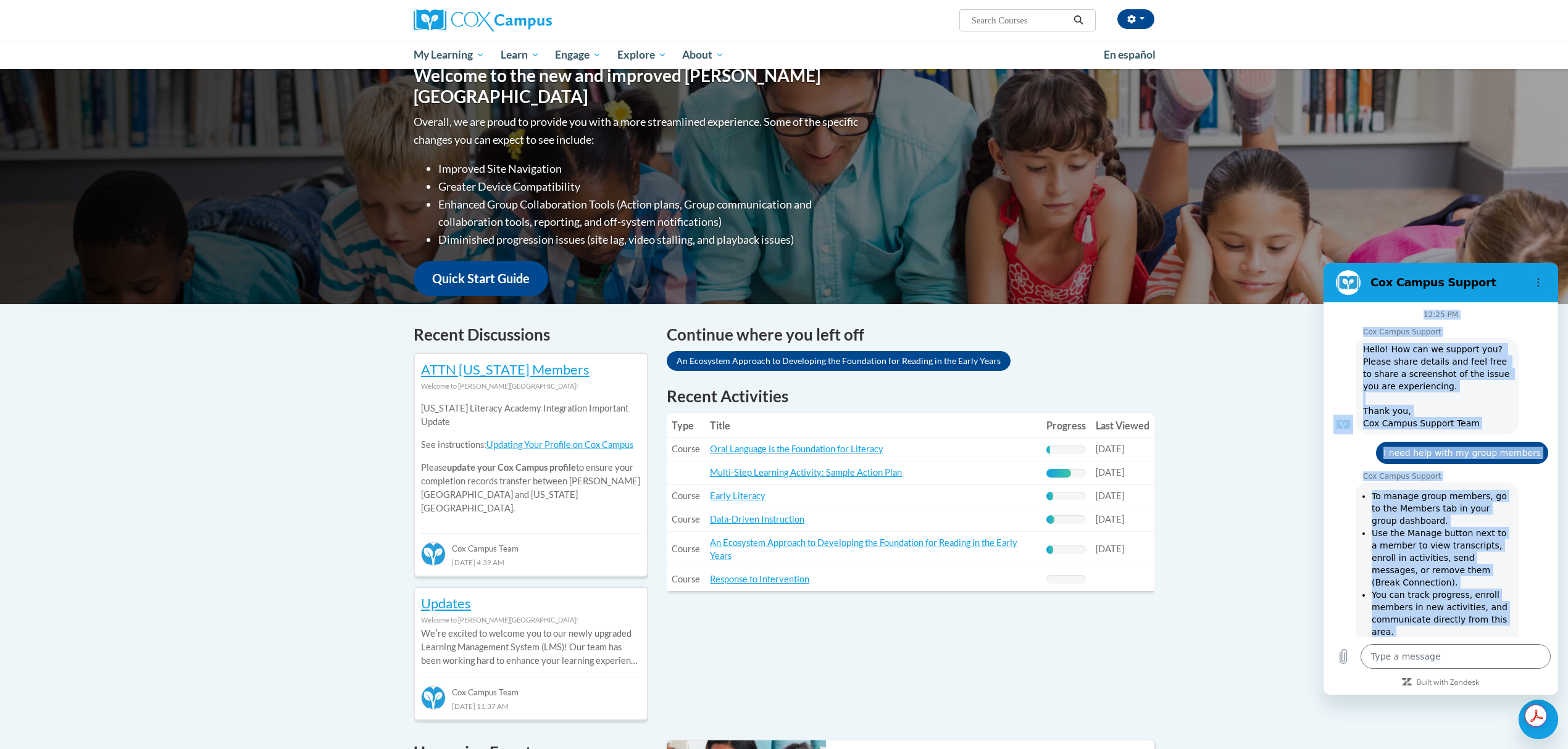
click at [1522, 308] on div "12:25 PM [PERSON_NAME] Campus Support [PERSON_NAME] Campus Support says: Hello!…" at bounding box center [1441, 470] width 235 height 335
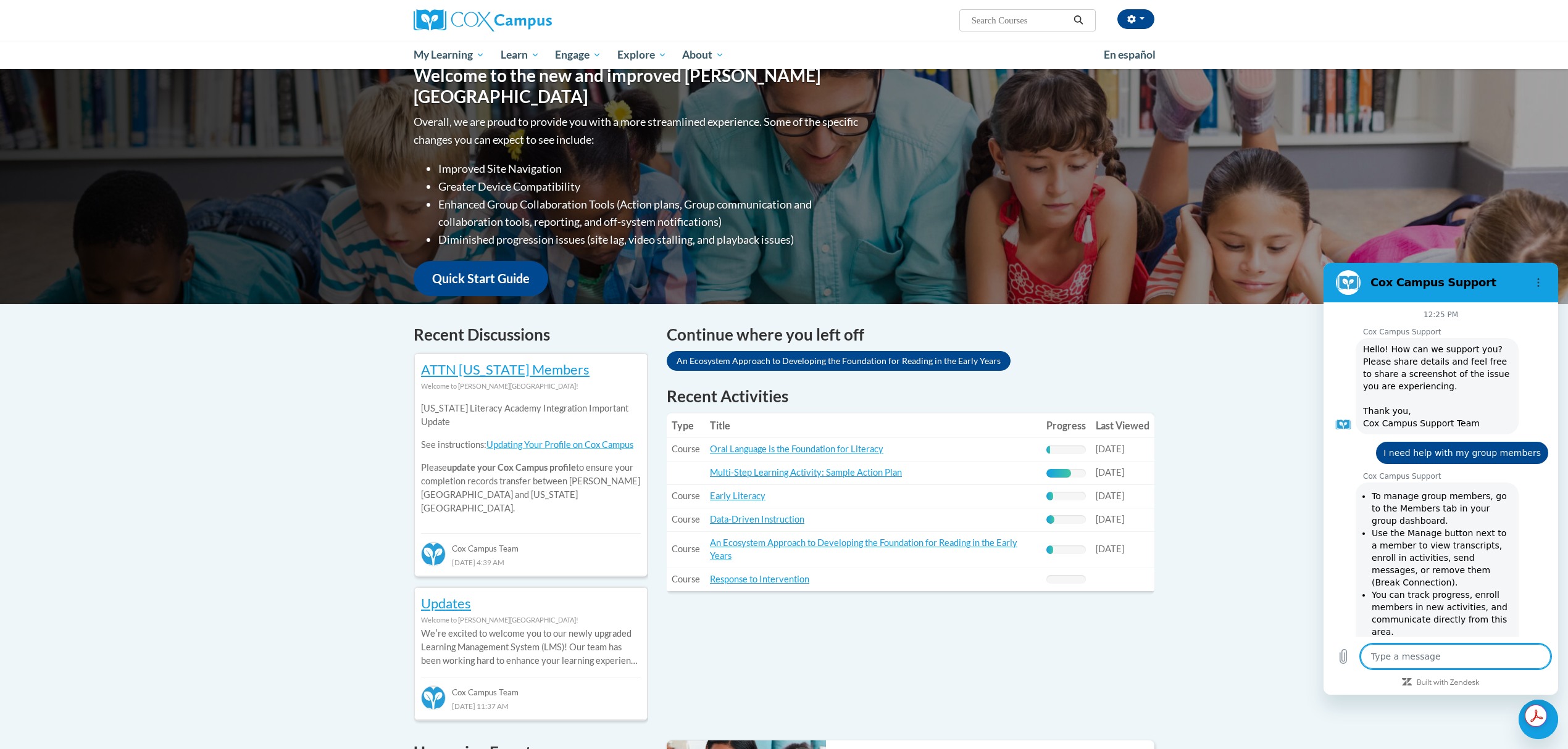
click at [1449, 663] on textarea at bounding box center [1455, 656] width 190 height 25
click at [1534, 281] on icon "Options menu" at bounding box center [1538, 283] width 10 height 10
click at [1310, 347] on div "Your profile Hi [PERSON_NAME]! Take a minute to review your profile. Help impro…" at bounding box center [784, 619] width 1568 height 1359
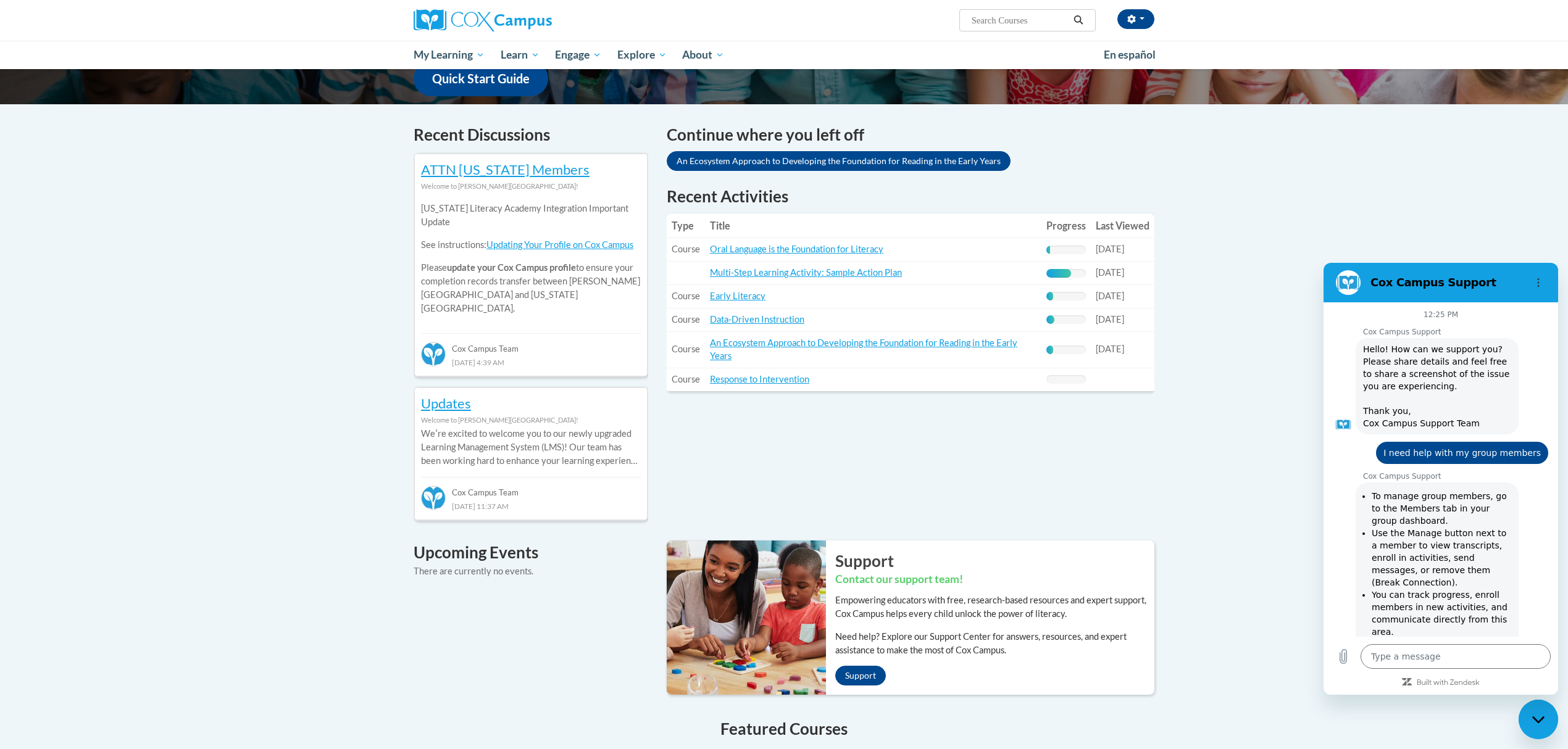
scroll to position [247, 0]
